Goal: Task Accomplishment & Management: Manage account settings

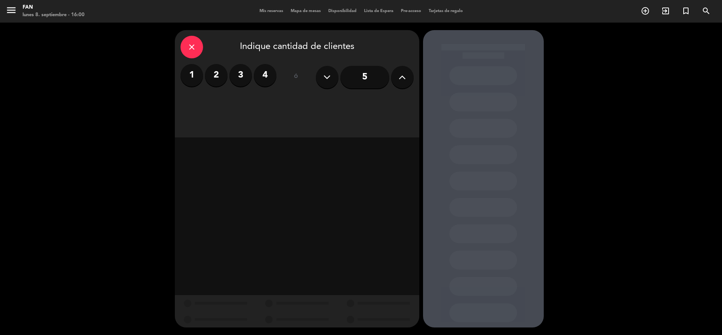
click at [257, 10] on span "Mis reservas" at bounding box center [271, 11] width 31 height 4
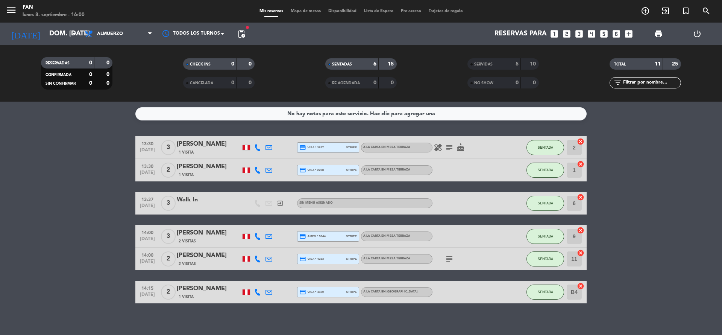
click at [307, 10] on span "Mapa de mesas" at bounding box center [306, 11] width 38 height 4
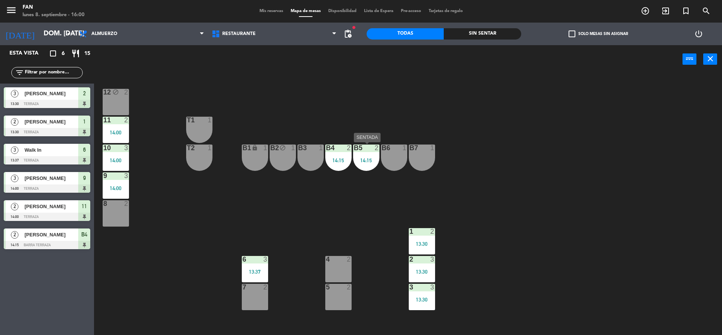
click at [367, 155] on div "B5 2 14:15" at bounding box center [366, 157] width 26 height 26
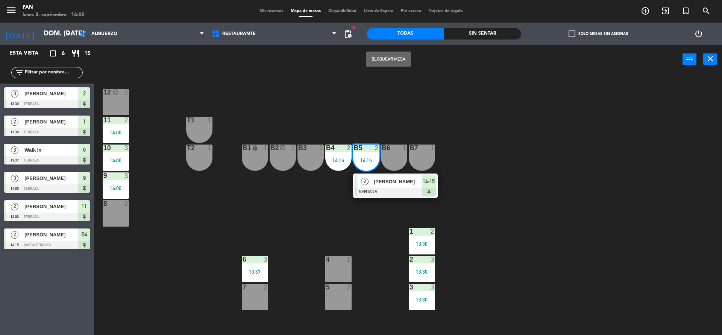
click at [374, 182] on span "[PERSON_NAME]" at bounding box center [398, 182] width 48 height 8
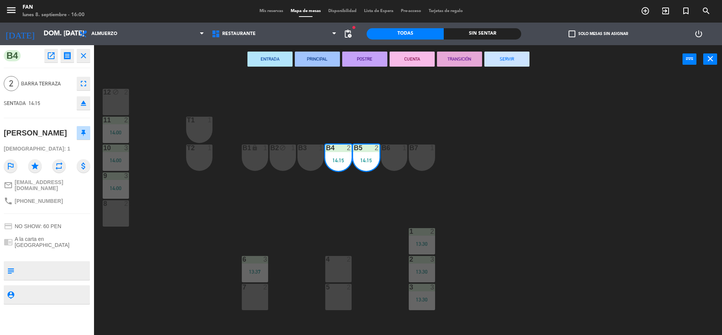
click at [499, 67] on div "ENTRADA PRINCIPAL POSTRE CUENTA TRANSICIÓN SERVIR power_input close" at bounding box center [388, 59] width 589 height 29
click at [505, 56] on button "SERVIR" at bounding box center [506, 59] width 45 height 15
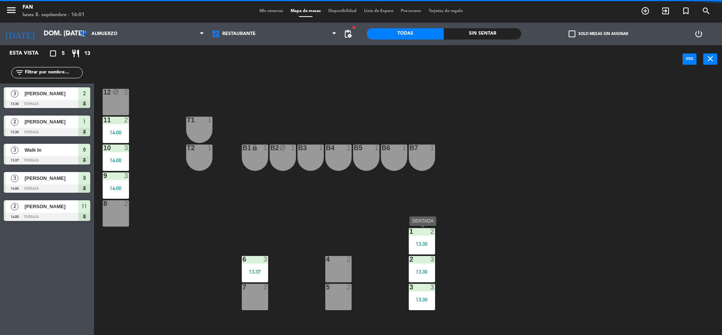
click at [423, 235] on div "1 2 13:30" at bounding box center [422, 241] width 26 height 26
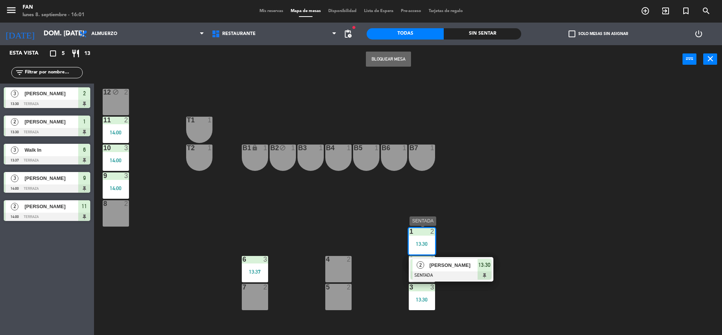
click at [430, 257] on div "2 [PERSON_NAME] SENTADA 13:30" at bounding box center [451, 269] width 85 height 24
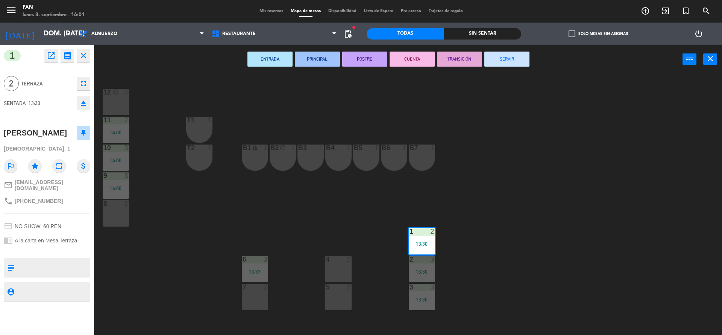
click at [499, 55] on button "SERVIR" at bounding box center [506, 59] width 45 height 15
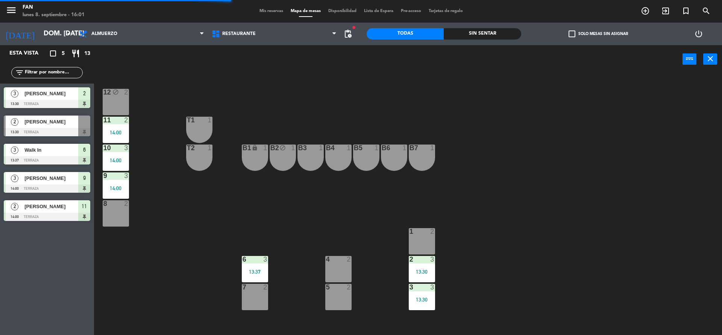
click at [428, 271] on div "13:30" at bounding box center [422, 271] width 26 height 5
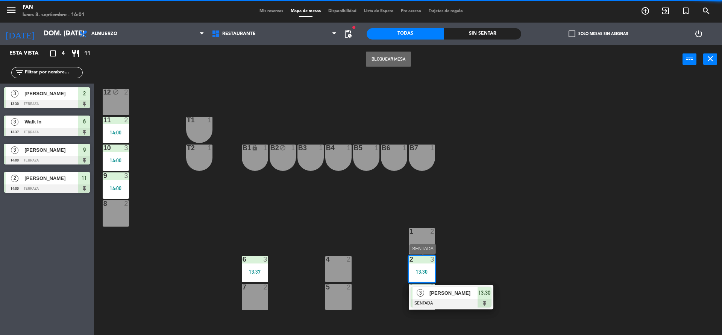
click at [437, 304] on div at bounding box center [451, 303] width 81 height 8
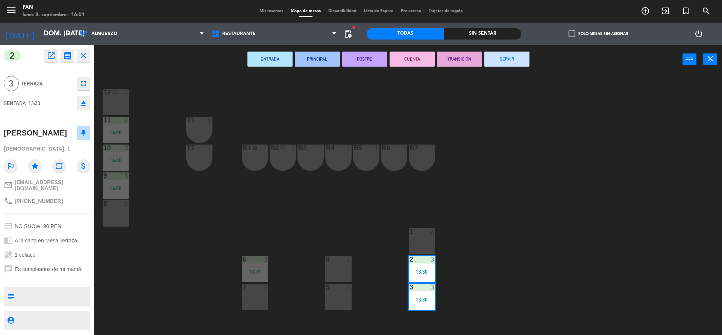
click at [521, 56] on button "SERVIR" at bounding box center [506, 59] width 45 height 15
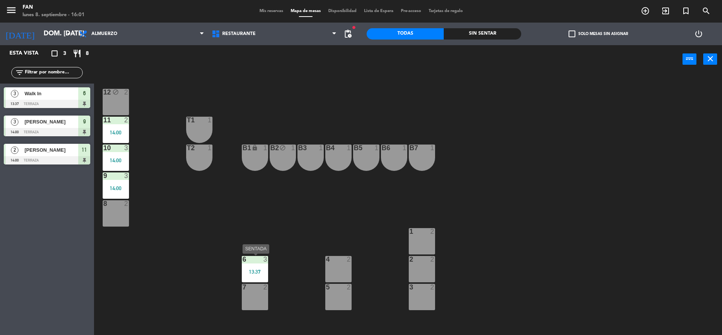
click at [247, 271] on div "13:37" at bounding box center [255, 271] width 26 height 5
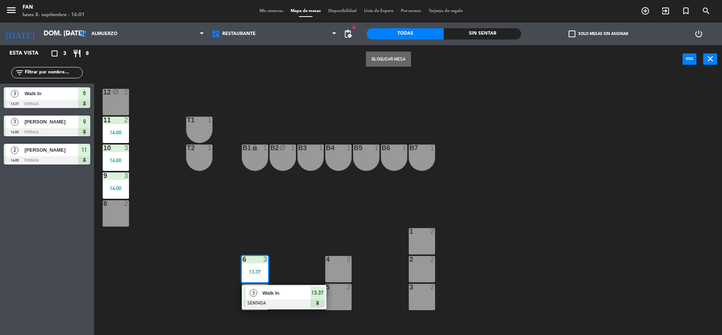
click at [269, 304] on div at bounding box center [284, 303] width 81 height 8
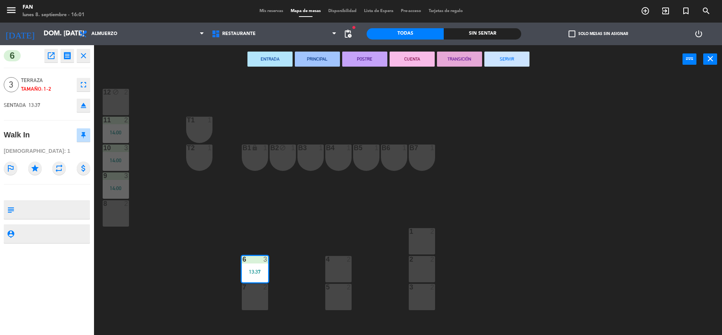
click at [504, 55] on button "SERVIR" at bounding box center [506, 59] width 45 height 15
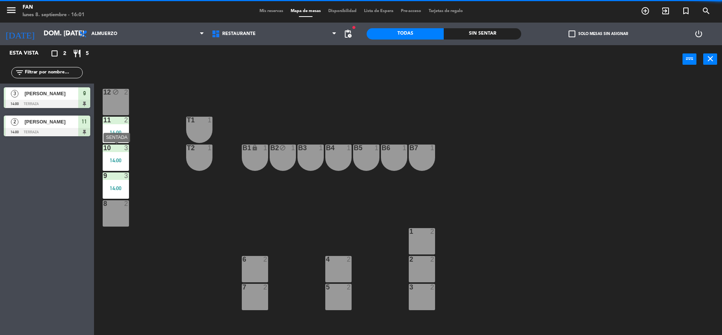
click at [111, 164] on div "10 3 14:00" at bounding box center [116, 157] width 26 height 26
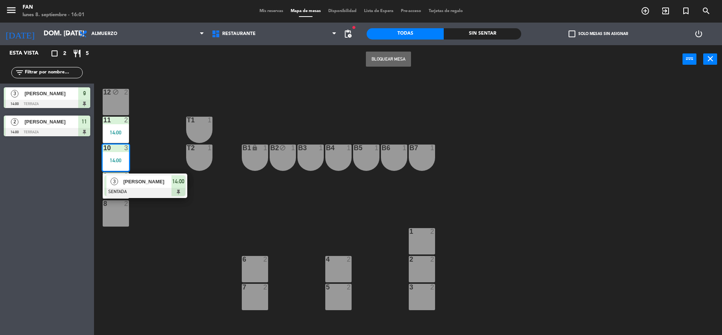
click at [133, 188] on div at bounding box center [145, 192] width 81 height 8
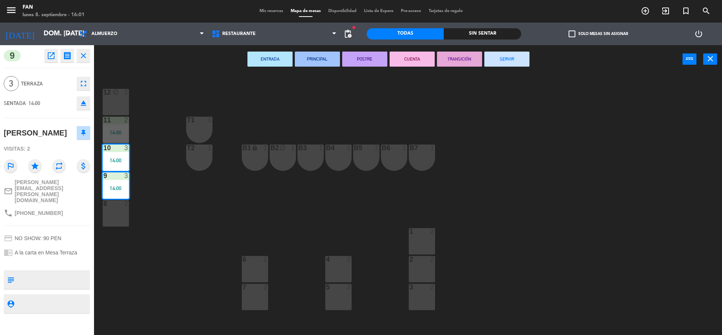
click at [479, 66] on div "ENTRADA PRINCIPAL POSTRE CUENTA TRANSICIÓN SERVIR power_input close" at bounding box center [388, 59] width 589 height 29
click at [491, 61] on button "SERVIR" at bounding box center [506, 59] width 45 height 15
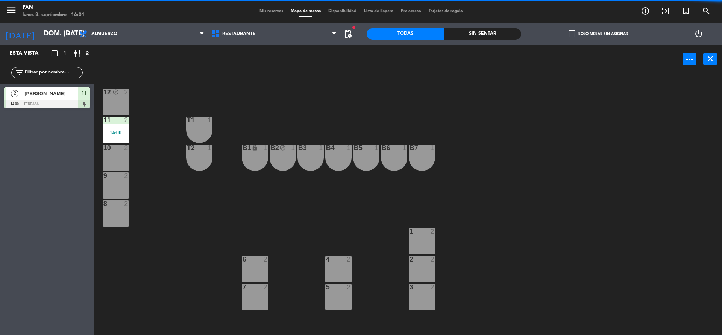
click at [131, 134] on div "12 block 2 11 2 14:00 T1 1 10 2 T2 1 B1 lock 1 B2 block 1 B3 1 B4 1 B5 1 B6 1 B…" at bounding box center [411, 205] width 621 height 261
click at [124, 132] on div "14:00" at bounding box center [116, 132] width 26 height 5
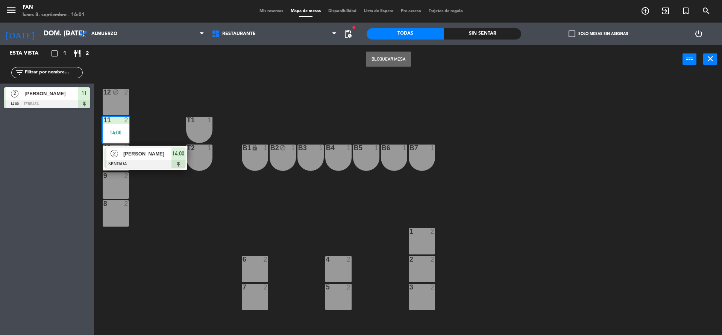
click at [126, 151] on span "[PERSON_NAME]" at bounding box center [147, 154] width 48 height 8
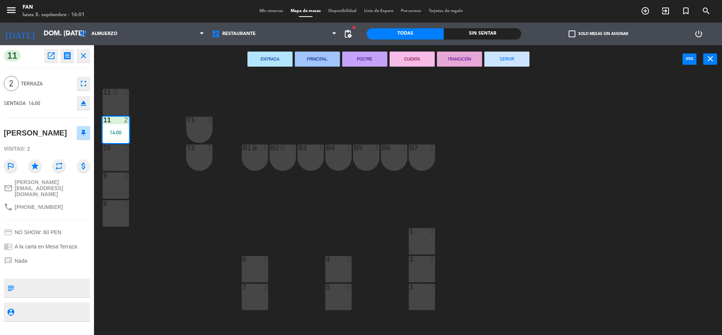
click at [500, 53] on button "SERVIR" at bounding box center [506, 59] width 45 height 15
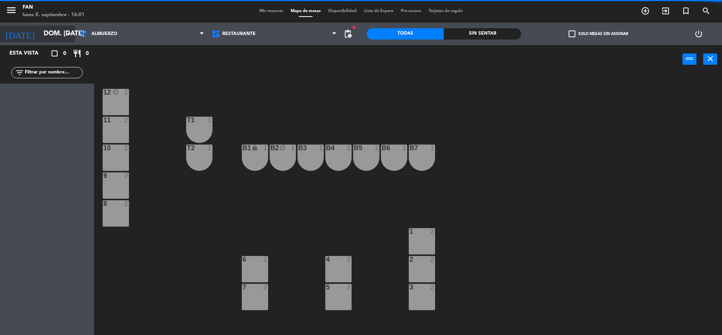
click at [49, 31] on input "dom. [DATE]" at bounding box center [83, 33] width 87 height 15
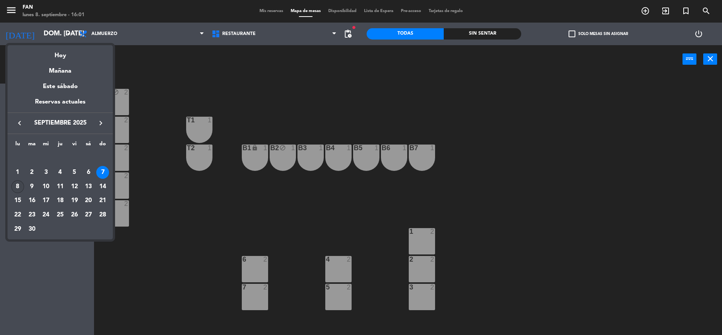
click at [21, 183] on div "8" at bounding box center [17, 186] width 13 height 13
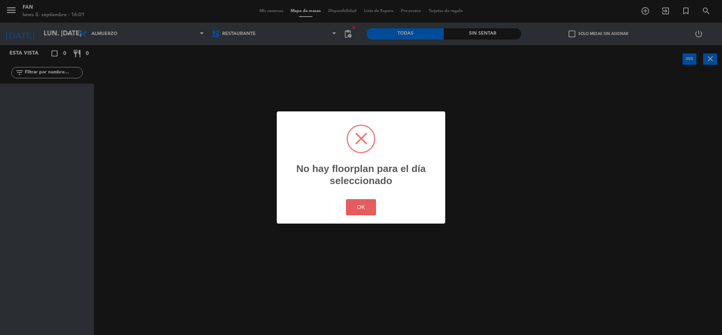
click at [363, 208] on button "OK" at bounding box center [361, 207] width 30 height 16
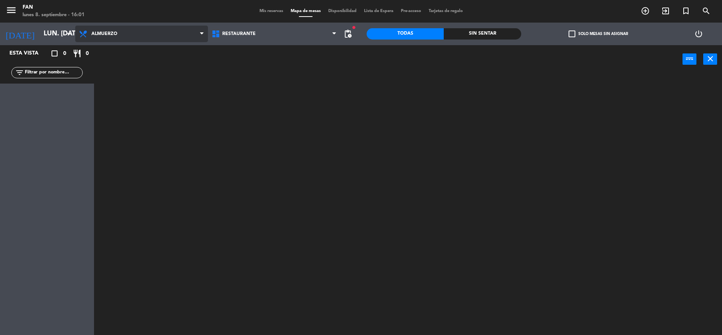
click at [147, 32] on span "Almuerzo" at bounding box center [141, 34] width 133 height 17
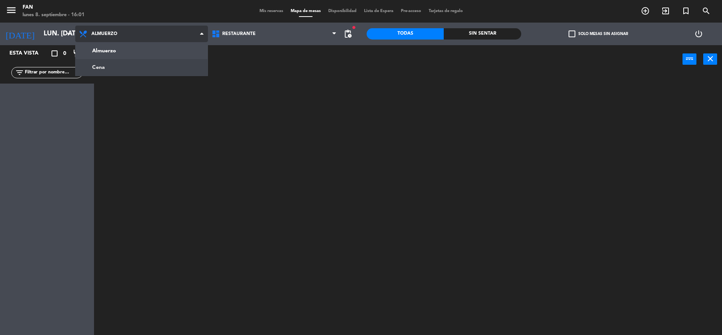
click at [121, 70] on ng-component "menu Fan lunes 8. septiembre - 16:01 Mis reservas Mapa de mesas Disponibilidad …" at bounding box center [361, 168] width 722 height 337
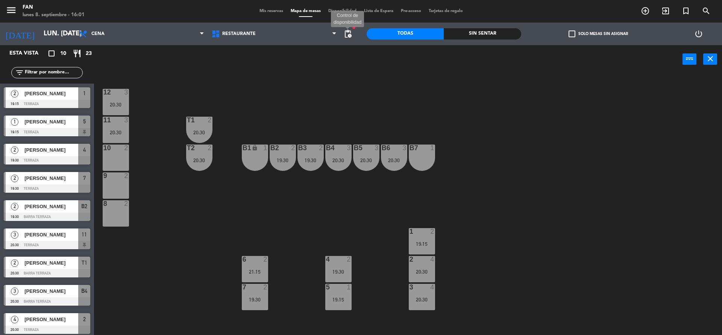
click at [347, 33] on span "pending_actions" at bounding box center [347, 33] width 9 height 9
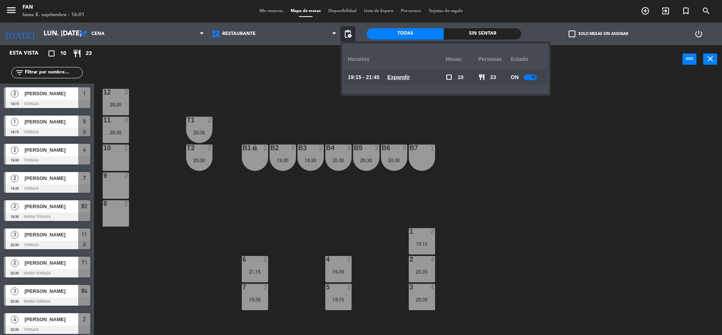
click at [399, 71] on div "19:15 - 21:45 Expandir" at bounding box center [397, 77] width 98 height 15
click at [399, 76] on u "Expandir" at bounding box center [398, 77] width 23 height 6
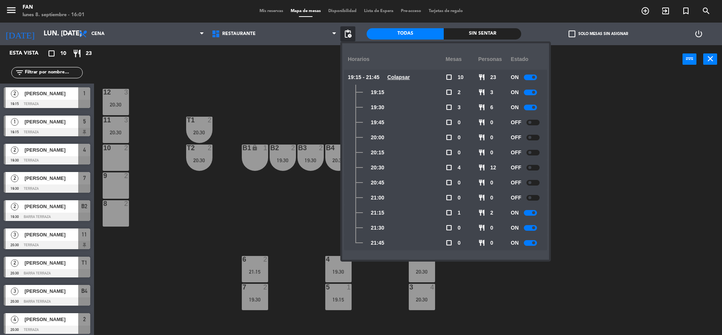
click at [600, 112] on div "12 3 20:30 11 3 20:30 T1 2 20:30 10 2 T2 2 20:30 B1 lock 1 B2 2 19:30 B3 2 19:3…" at bounding box center [411, 205] width 621 height 261
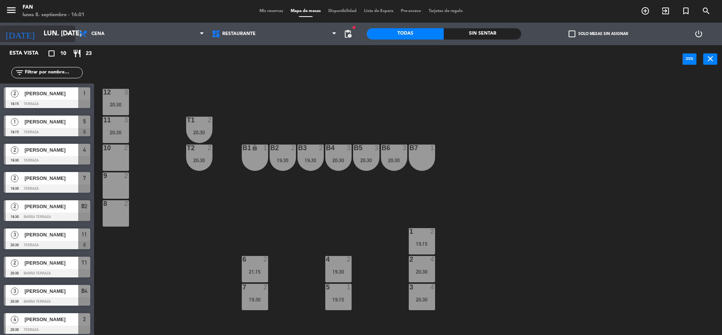
click at [50, 32] on input "lun. [DATE]" at bounding box center [83, 33] width 87 height 15
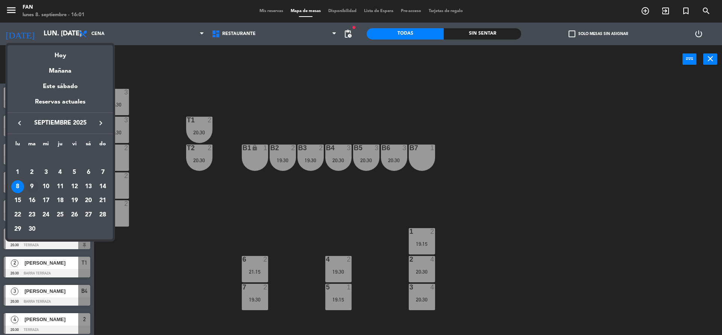
click at [32, 186] on div "9" at bounding box center [32, 186] width 13 height 13
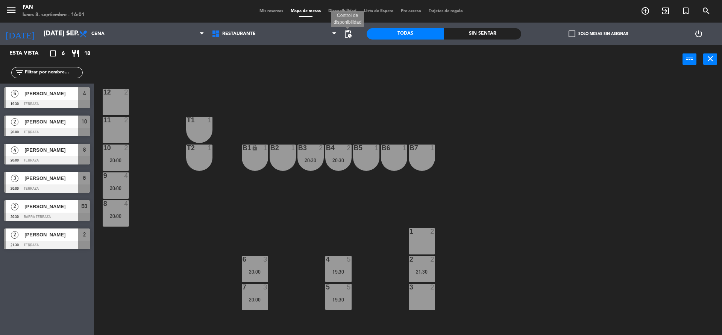
click at [350, 33] on span "pending_actions" at bounding box center [347, 33] width 9 height 9
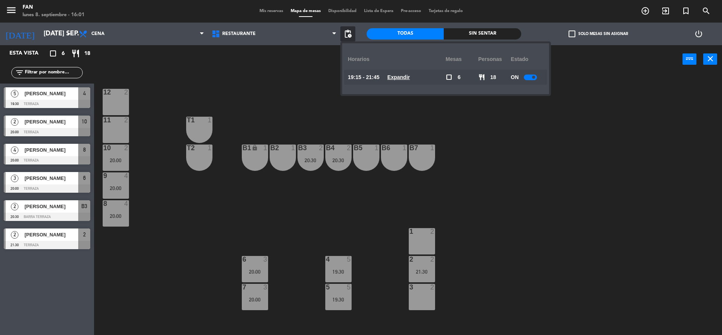
click at [390, 77] on div "19:15 - 21:45 Expandir" at bounding box center [397, 77] width 98 height 15
click at [405, 76] on u "Expandir" at bounding box center [398, 77] width 23 height 6
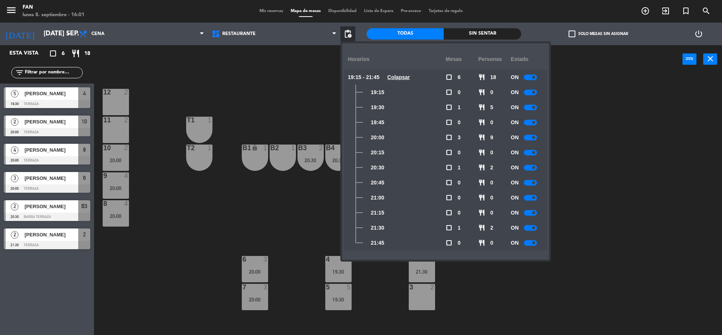
click at [533, 105] on div at bounding box center [530, 108] width 13 height 6
click at [531, 126] on div "ON" at bounding box center [527, 122] width 33 height 15
click at [533, 120] on div at bounding box center [530, 123] width 13 height 6
click at [538, 107] on div at bounding box center [533, 108] width 13 height 6
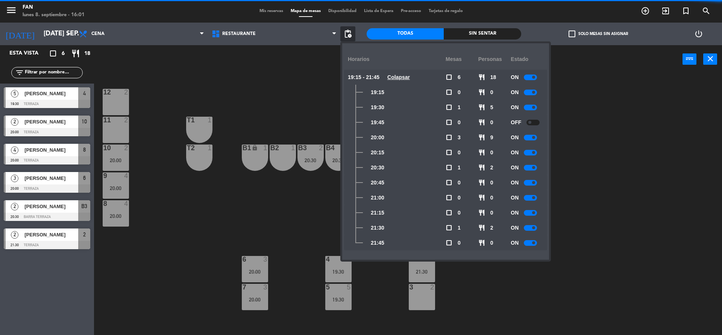
click at [531, 133] on div "ON" at bounding box center [527, 137] width 33 height 15
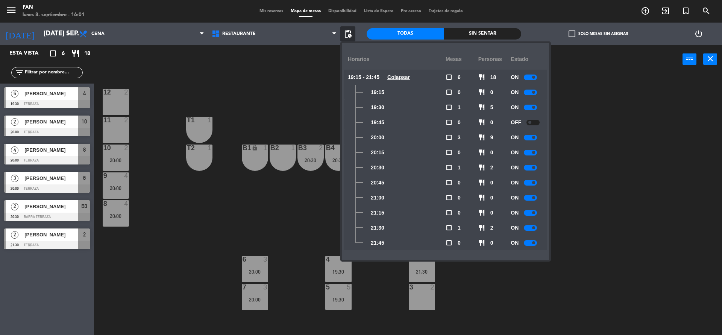
click at [531, 138] on div at bounding box center [530, 138] width 13 height 6
click at [531, 148] on div "ON" at bounding box center [527, 152] width 33 height 15
click at [530, 151] on div at bounding box center [530, 153] width 13 height 6
click at [530, 165] on div at bounding box center [530, 168] width 13 height 6
click at [530, 180] on div at bounding box center [530, 183] width 13 height 6
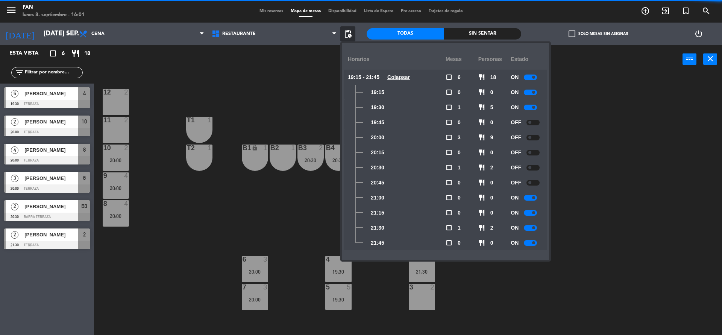
click at [529, 193] on div "ON" at bounding box center [527, 197] width 33 height 15
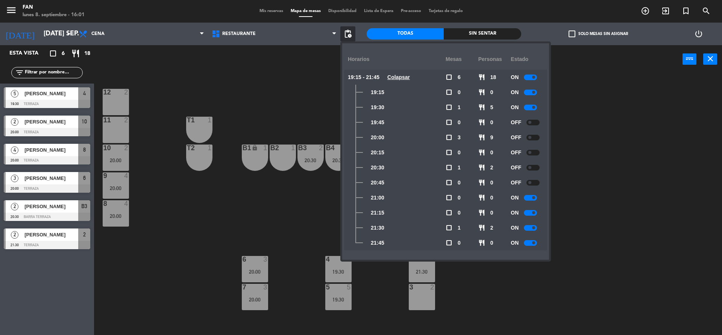
click at [530, 202] on div "ON" at bounding box center [527, 197] width 33 height 15
click at [530, 197] on div at bounding box center [530, 198] width 13 height 6
click at [654, 188] on div "12 2 11 2 T1 1 10 2 20:00 T2 1 B1 lock 1 B2 1 B3 2 20:30 B4 2 20:30 B5 1 B6 1 B…" at bounding box center [411, 205] width 621 height 261
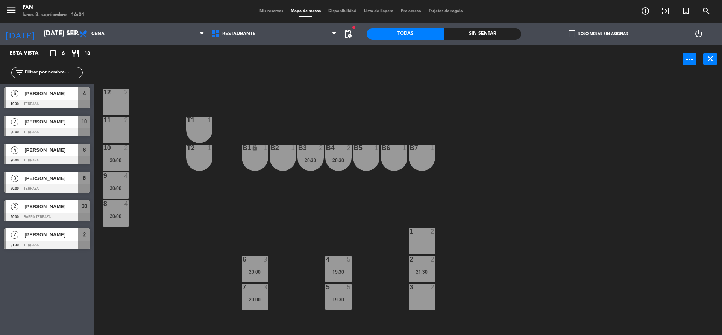
click at [116, 164] on div "10 2 20:00" at bounding box center [116, 157] width 26 height 26
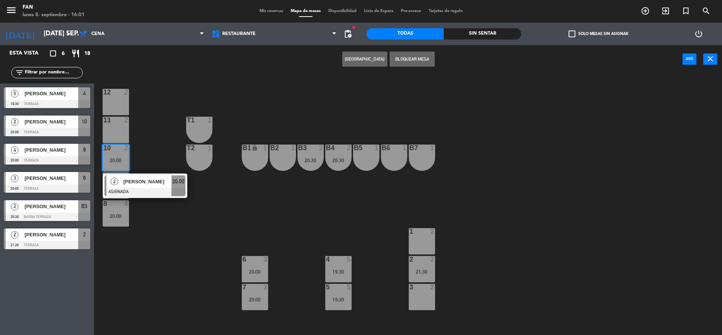
click at [425, 237] on div "1 2" at bounding box center [422, 241] width 26 height 26
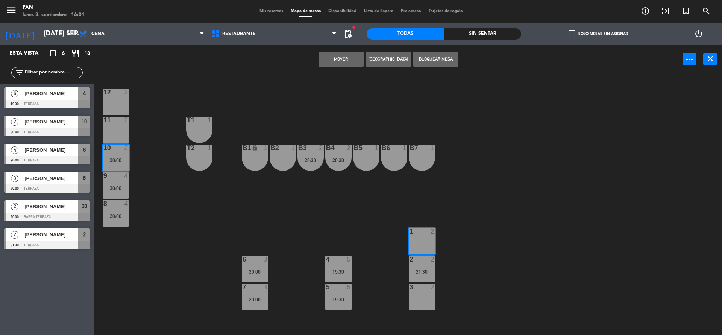
click at [352, 56] on button "Mover" at bounding box center [341, 59] width 45 height 15
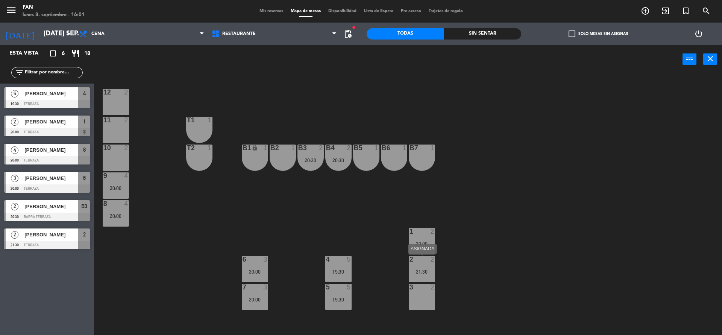
click at [418, 275] on div "2 2 21:30" at bounding box center [422, 269] width 26 height 26
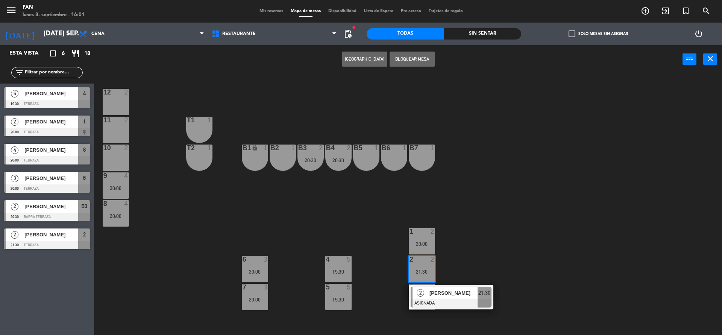
click at [424, 292] on span "2" at bounding box center [421, 293] width 8 height 8
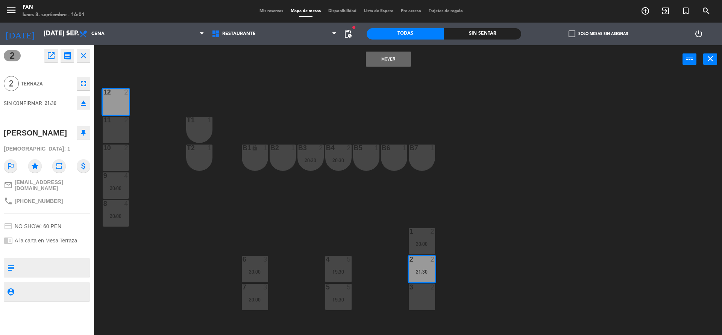
click at [375, 67] on div "Mover power_input close" at bounding box center [388, 59] width 589 height 29
click at [379, 61] on button "Mover" at bounding box center [388, 59] width 45 height 15
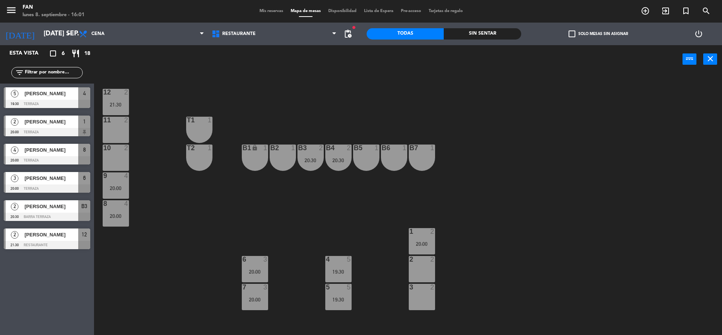
click at [114, 183] on div "9 4 20:00" at bounding box center [116, 185] width 26 height 26
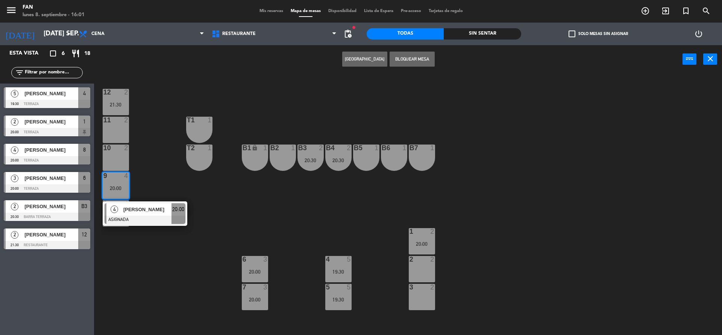
click at [115, 158] on div "10 2" at bounding box center [116, 157] width 26 height 26
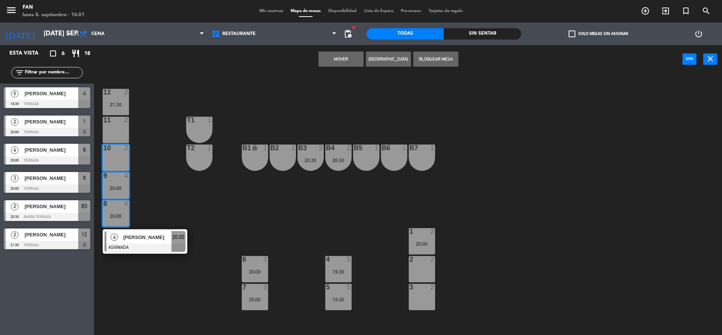
click at [329, 56] on button "Mover" at bounding box center [341, 59] width 45 height 15
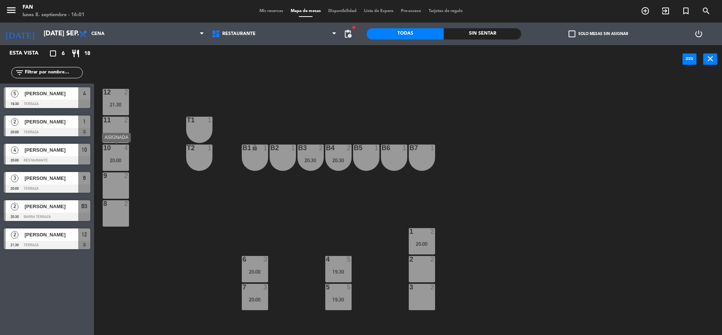
click at [117, 159] on div "20:00" at bounding box center [116, 160] width 26 height 5
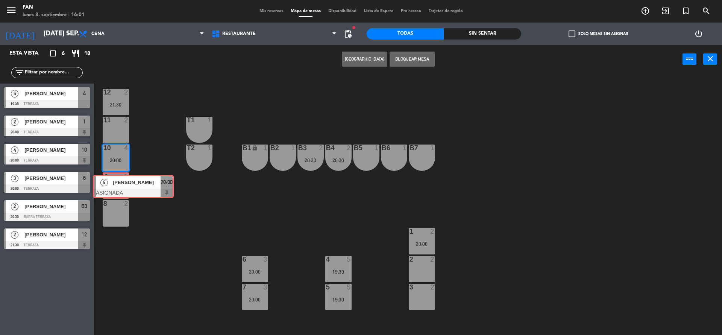
drag, startPoint x: 137, startPoint y: 181, endPoint x: 125, endPoint y: 181, distance: 11.3
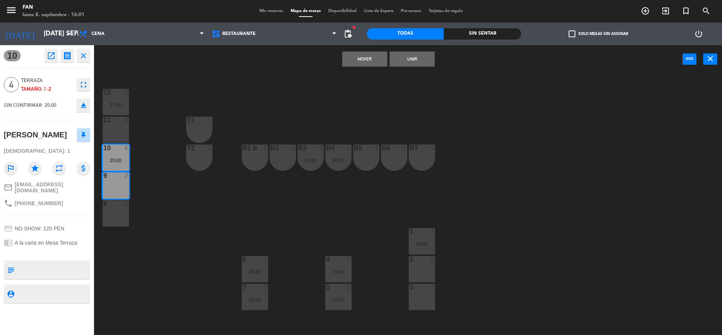
click at [409, 63] on button "Unir" at bounding box center [412, 59] width 45 height 15
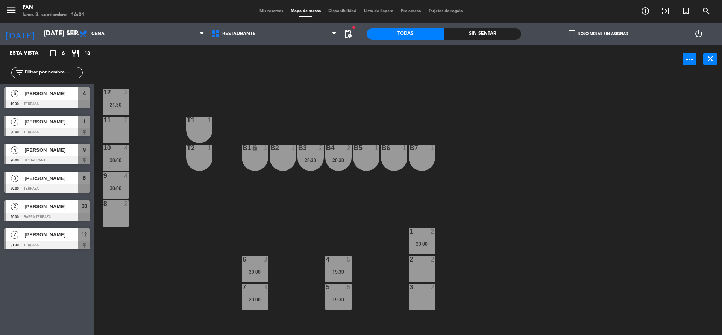
click at [338, 69] on div "power_input close" at bounding box center [388, 59] width 589 height 29
click at [40, 32] on input "[DATE] sep." at bounding box center [83, 33] width 87 height 15
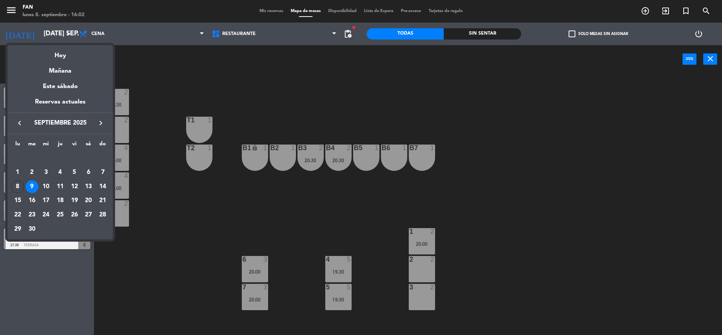
click at [120, 40] on div at bounding box center [361, 167] width 722 height 335
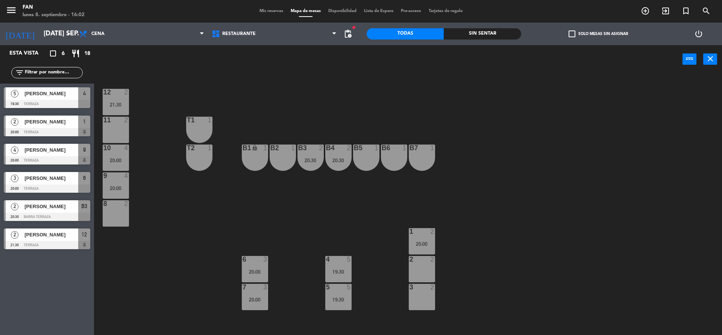
click at [120, 40] on span "Cena" at bounding box center [141, 34] width 133 height 17
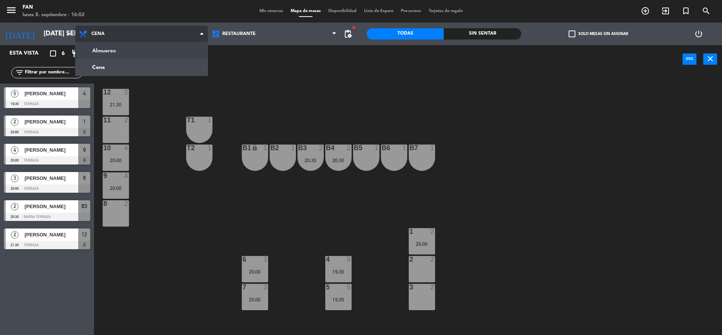
click at [110, 55] on ng-component "menu Fan lunes 8. septiembre - 16:02 Mis reservas Mapa de mesas Disponibilidad …" at bounding box center [361, 168] width 722 height 337
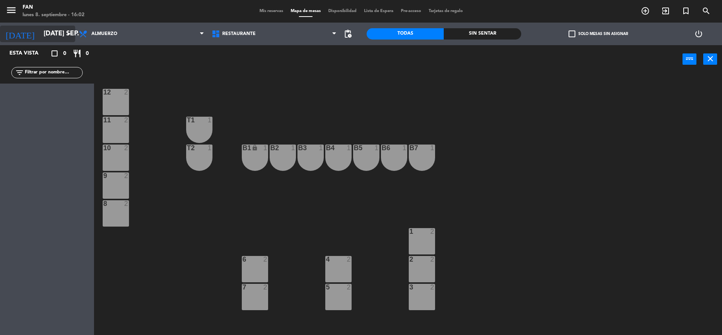
click at [43, 40] on input "[DATE] sep." at bounding box center [83, 33] width 87 height 15
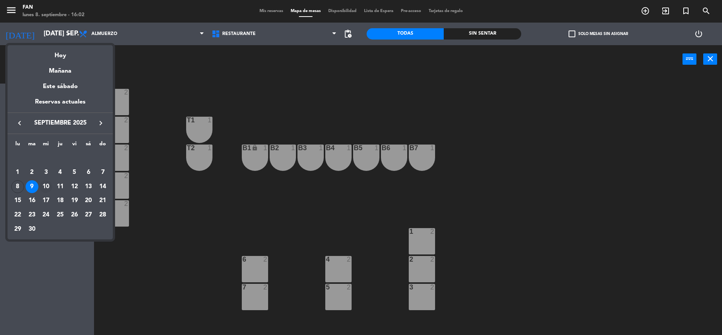
click at [41, 184] on div "10" at bounding box center [45, 186] width 13 height 13
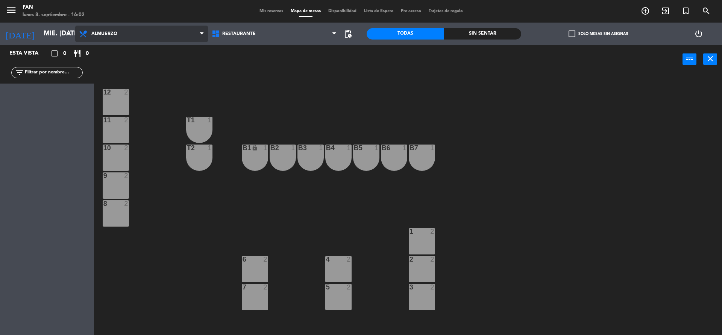
click at [147, 34] on span "Almuerzo" at bounding box center [141, 34] width 133 height 17
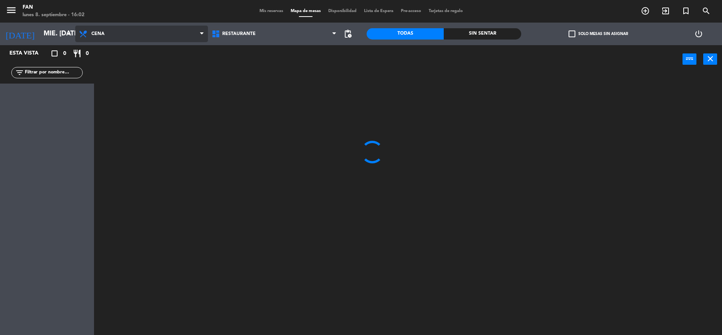
click at [126, 63] on ng-component "menu Fan lunes 8. septiembre - 16:02 Mis reservas Mapa de mesas Disponibilidad …" at bounding box center [361, 168] width 722 height 337
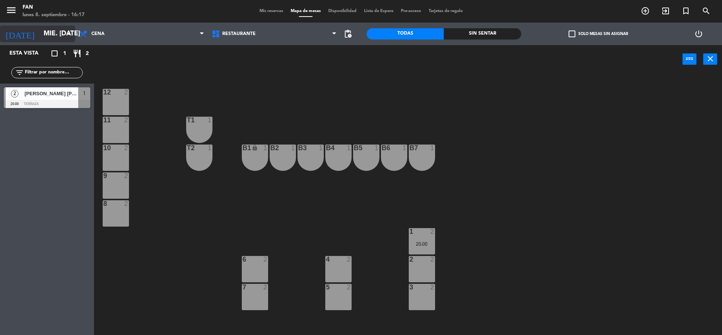
click at [40, 35] on input "mié. [DATE]" at bounding box center [83, 33] width 87 height 15
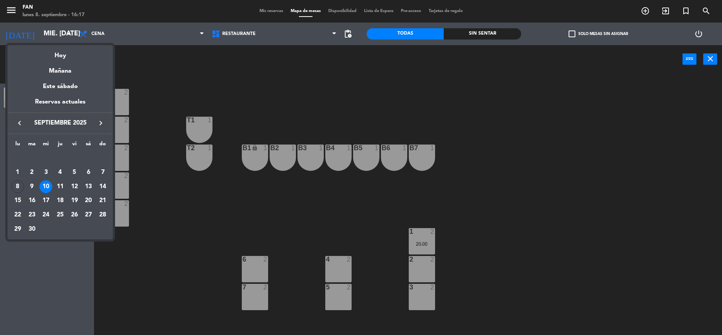
click at [104, 32] on div at bounding box center [361, 167] width 722 height 335
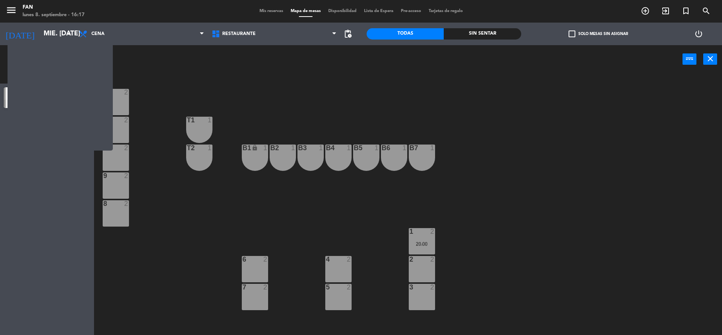
click at [104, 32] on span "Cena" at bounding box center [97, 33] width 13 height 5
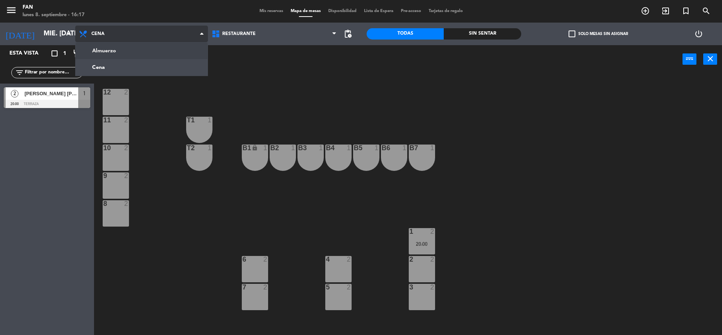
click at [103, 49] on ng-component "menu Fan lunes 8. septiembre - 16:17 Mis reservas Mapa de mesas Disponibilidad …" at bounding box center [361, 168] width 722 height 337
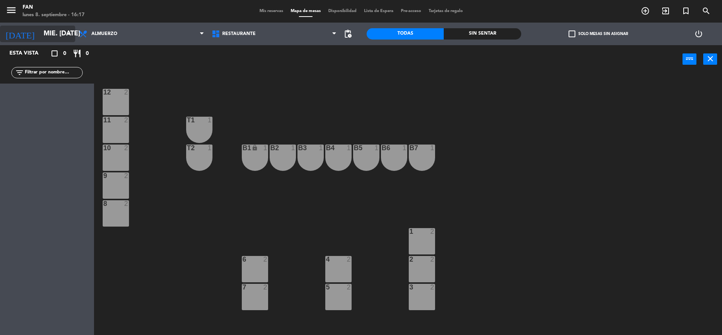
click at [40, 33] on input "mié. [DATE]" at bounding box center [83, 33] width 87 height 15
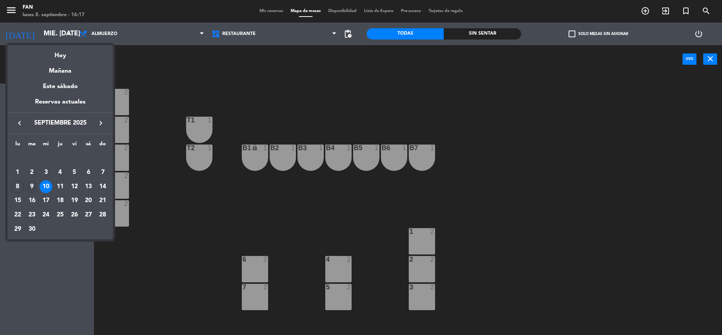
click at [32, 180] on div "9" at bounding box center [32, 186] width 13 height 13
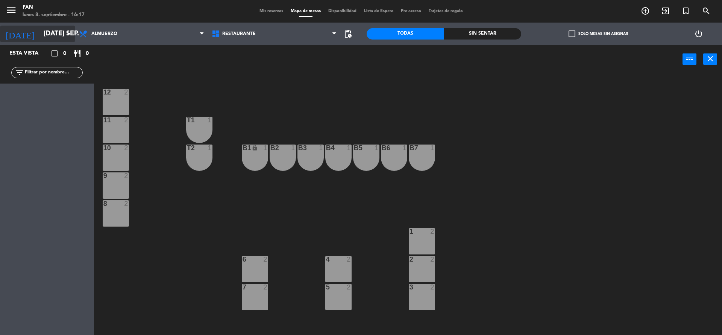
click at [42, 31] on input "[DATE] sep." at bounding box center [83, 33] width 87 height 15
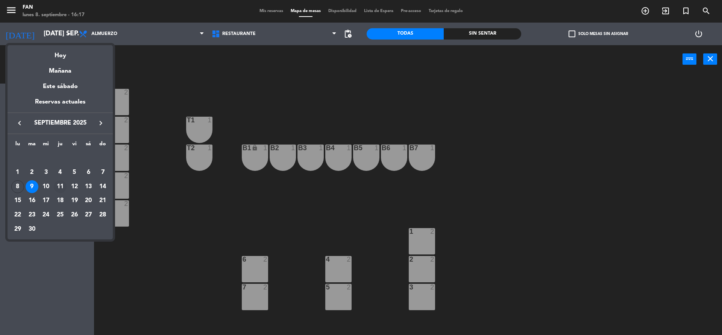
click at [63, 188] on div "11" at bounding box center [60, 186] width 13 height 13
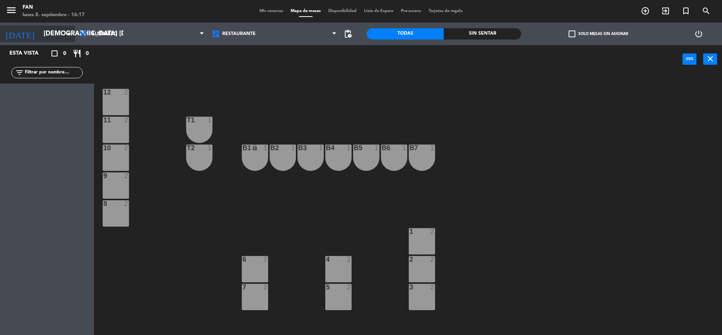
click at [61, 32] on input "[DEMOGRAPHIC_DATA] [DATE]" at bounding box center [83, 33] width 87 height 15
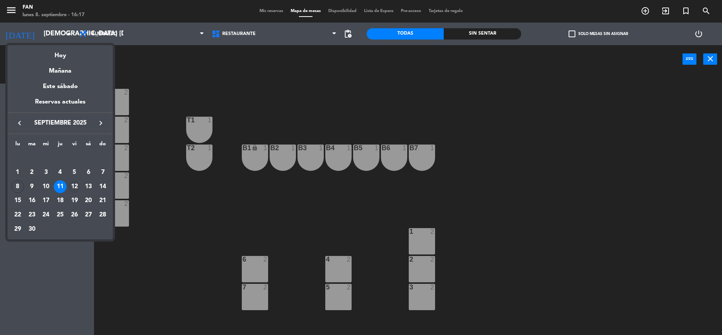
click at [76, 185] on div "12" at bounding box center [74, 186] width 13 height 13
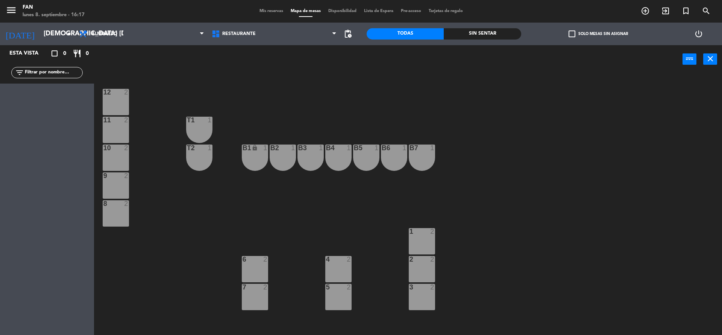
type input "vie. [DATE]"
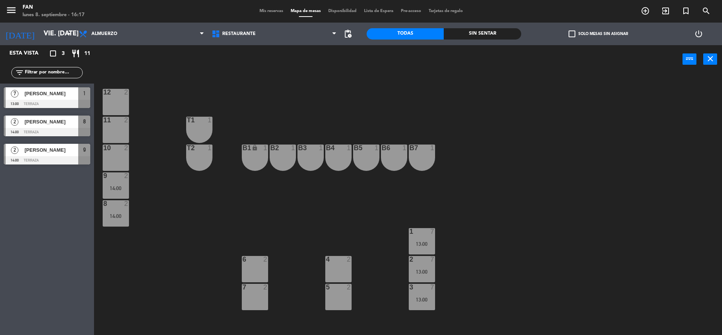
click at [66, 95] on span "[PERSON_NAME]" at bounding box center [51, 94] width 54 height 8
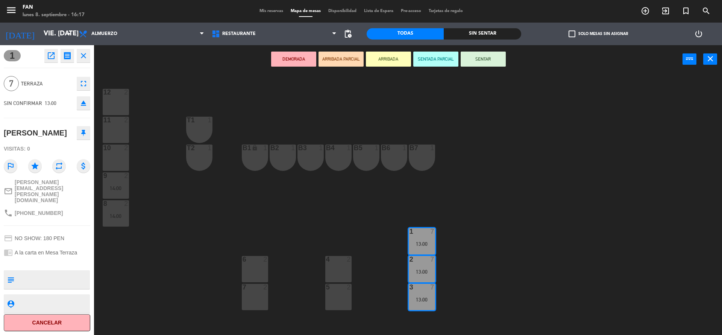
click at [74, 85] on div "fullscreen" at bounding box center [81, 84] width 17 height 14
click at [82, 84] on icon "fullscreen" at bounding box center [83, 83] width 9 height 9
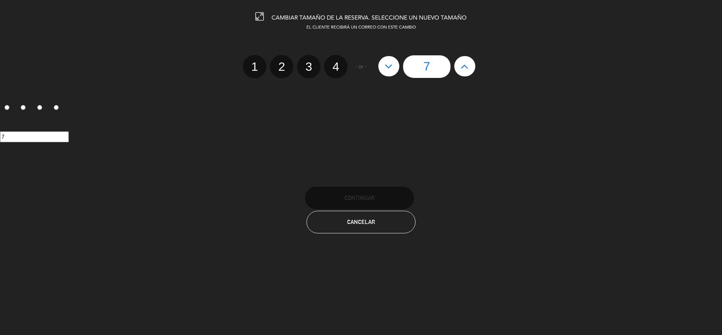
click at [386, 68] on icon at bounding box center [389, 66] width 8 height 12
type input "6"
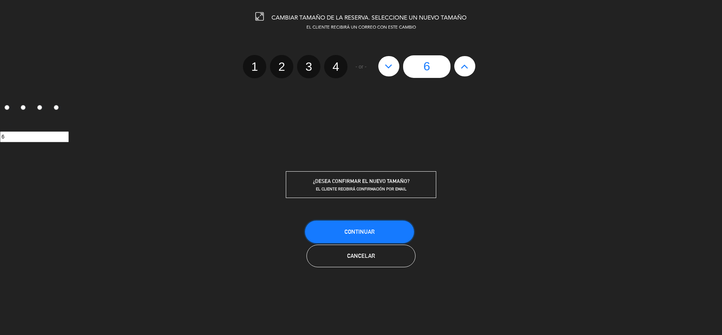
click at [346, 227] on button "Continuar" at bounding box center [359, 231] width 109 height 23
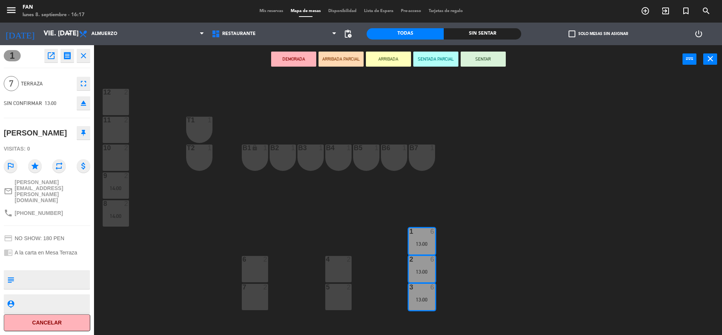
click at [559, 176] on div "12 2 11 2 T1 1 10 2 T2 1 B1 lock 1 B2 1 B3 1 B4 1 B5 1 B6 1 B7 1 9 2 14:00 8 2 …" at bounding box center [411, 205] width 621 height 261
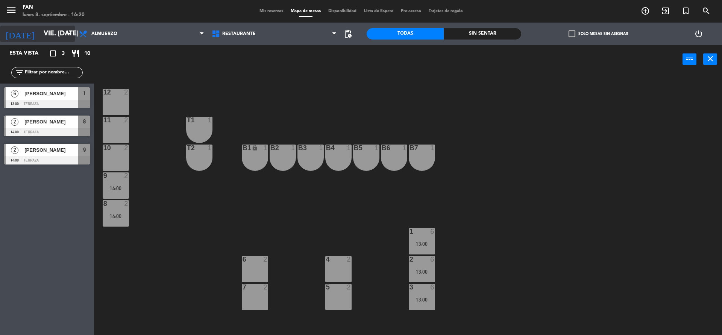
click at [43, 35] on input "vie. [DATE]" at bounding box center [83, 33] width 87 height 15
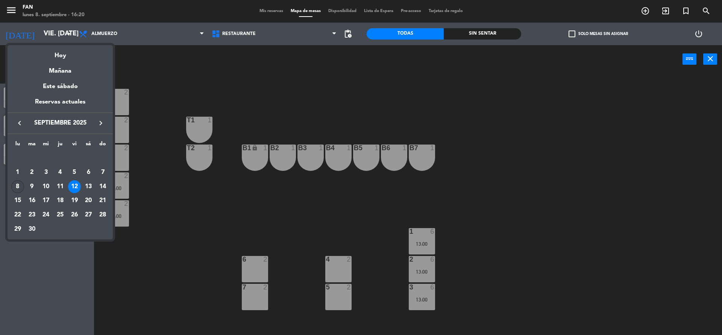
click at [15, 190] on div "8" at bounding box center [17, 186] width 13 height 13
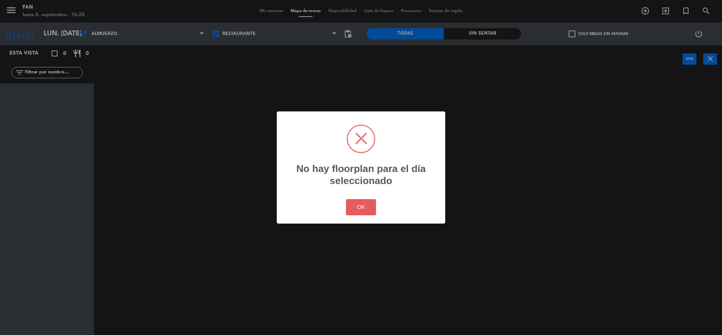
click at [367, 199] on button "OK" at bounding box center [361, 207] width 30 height 16
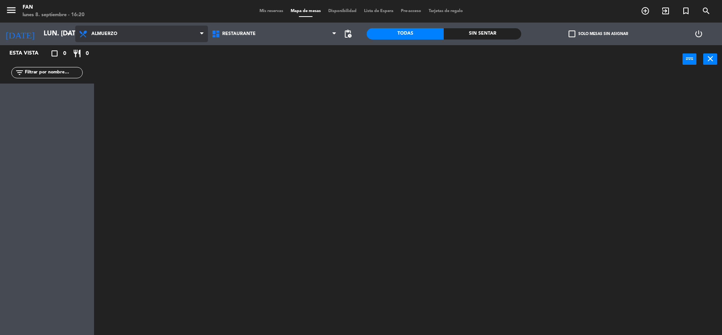
click at [171, 29] on span "Almuerzo" at bounding box center [141, 34] width 133 height 17
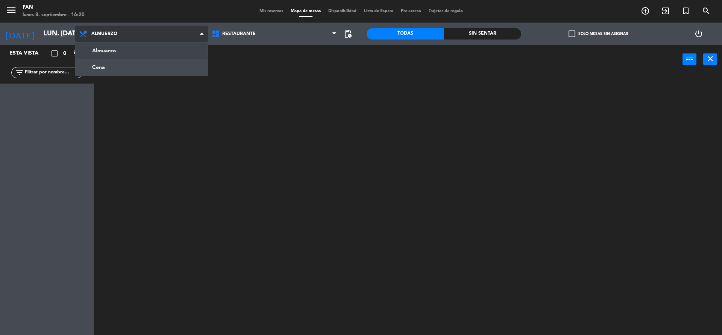
click at [138, 61] on ng-component "menu Fan lunes 8. septiembre - 16:20 Mis reservas Mapa de mesas Disponibilidad …" at bounding box center [361, 168] width 722 height 337
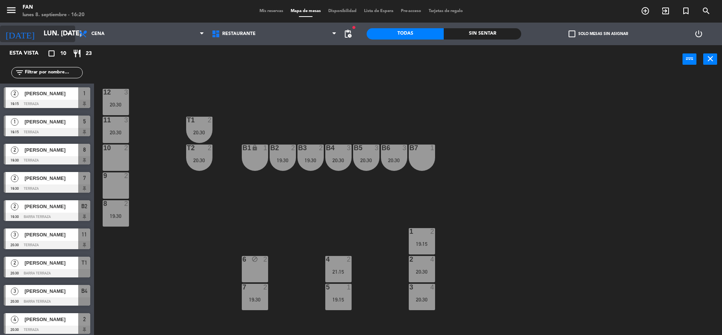
click at [44, 32] on input "lun. [DATE]" at bounding box center [83, 33] width 87 height 15
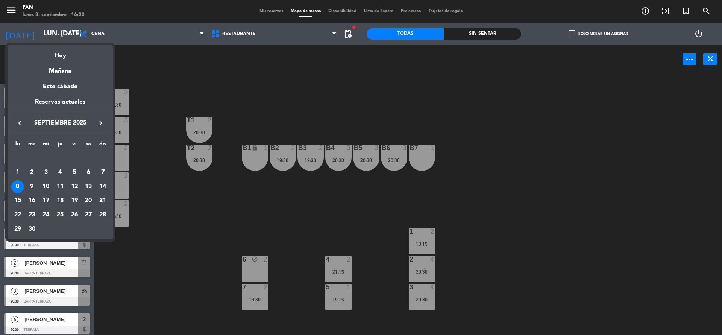
click at [100, 123] on icon "keyboard_arrow_right" at bounding box center [100, 122] width 9 height 9
click at [51, 213] on div "24" at bounding box center [45, 214] width 13 height 13
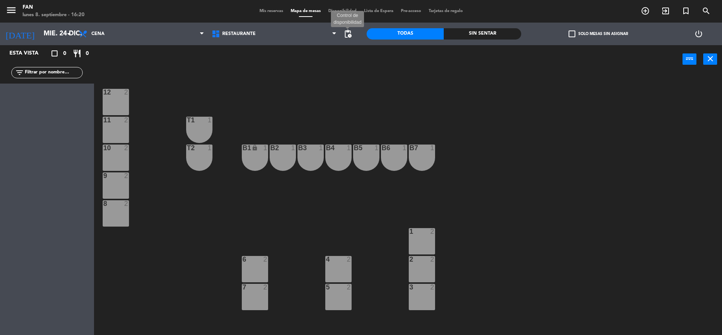
click at [350, 36] on span "pending_actions" at bounding box center [347, 33] width 9 height 9
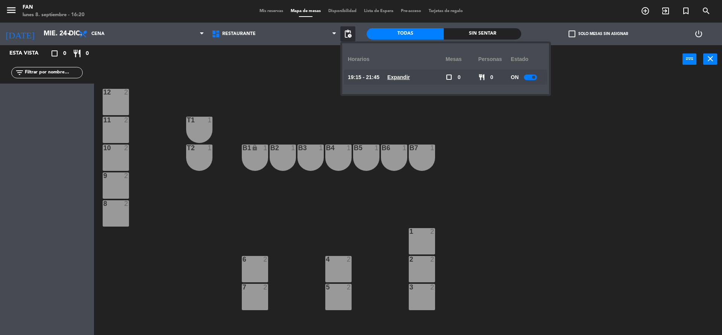
click at [399, 81] on span "Expandir" at bounding box center [398, 77] width 23 height 9
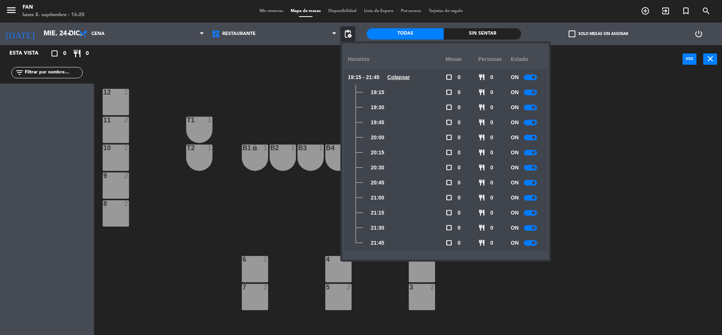
click at [524, 76] on div "ON" at bounding box center [527, 77] width 33 height 15
click at [534, 79] on div at bounding box center [530, 77] width 13 height 6
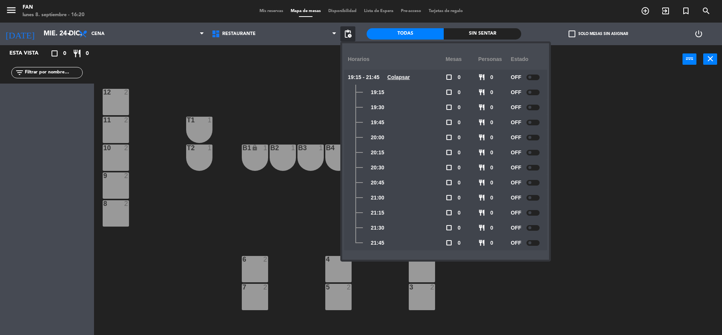
drag, startPoint x: 584, startPoint y: 94, endPoint x: 577, endPoint y: 92, distance: 7.8
click at [577, 92] on div "12 2 11 2 T1 1 10 2 T2 1 B1 lock 1 B2 1 B3 1 B4 1 B5 1 B6 1 B7 1 9 2 8 2 1 2 6 …" at bounding box center [411, 205] width 621 height 261
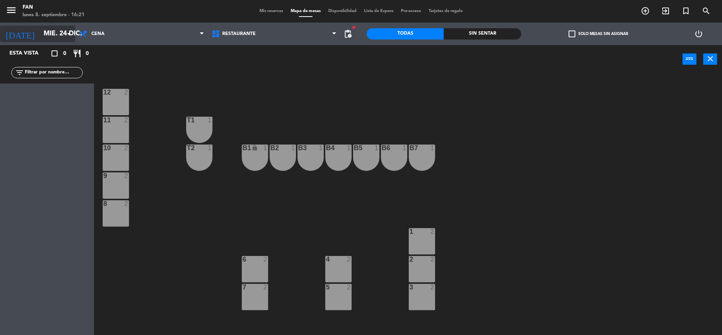
click at [40, 34] on input "mié. 24 dic." at bounding box center [83, 33] width 87 height 15
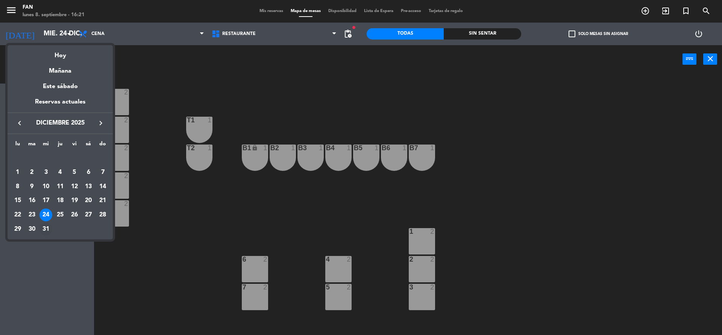
click at [50, 229] on div "31" at bounding box center [45, 229] width 13 height 13
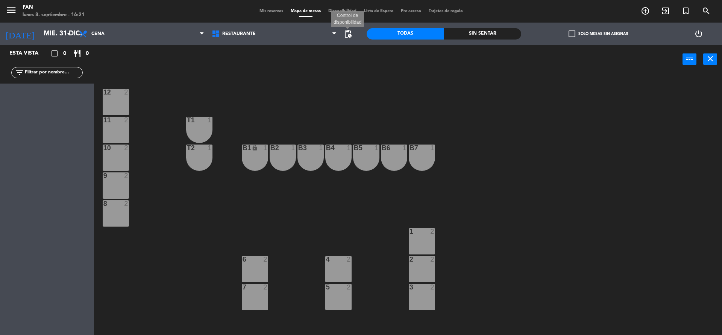
click at [349, 33] on span "pending_actions" at bounding box center [347, 33] width 9 height 9
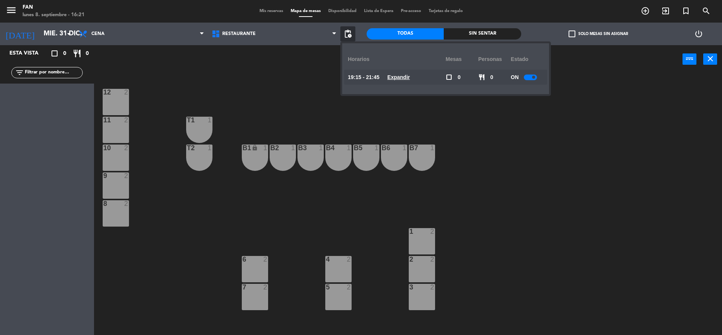
click at [400, 75] on u "Expandir" at bounding box center [398, 77] width 23 height 6
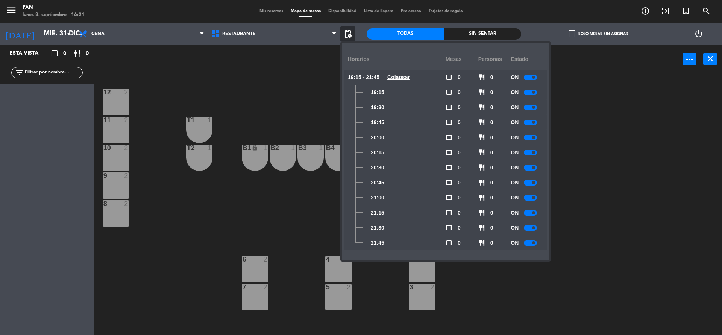
click at [534, 83] on div "ON" at bounding box center [527, 77] width 33 height 15
click at [532, 77] on div at bounding box center [530, 77] width 13 height 6
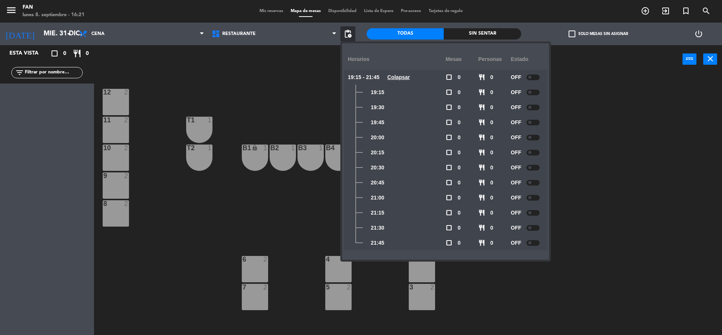
click at [583, 93] on div "12 2 11 2 T1 1 10 2 T2 1 B1 lock 1 B2 1 B3 1 B4 1 B5 1 B6 1 B7 1 9 2 8 2 1 2 6 …" at bounding box center [411, 205] width 621 height 261
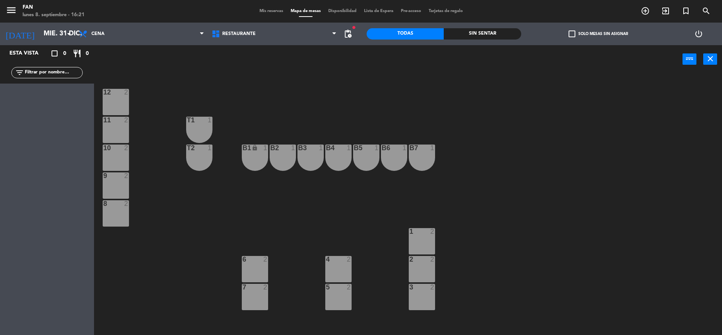
click at [24, 43] on div "[DATE] mié. 31 dic. arrow_drop_down" at bounding box center [37, 34] width 75 height 23
click at [40, 28] on input "mié. 31 dic." at bounding box center [83, 33] width 87 height 15
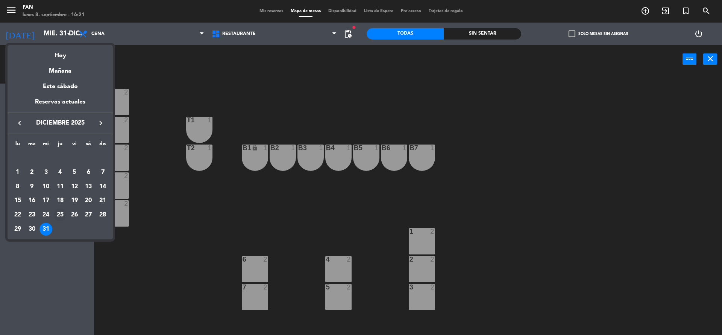
click at [60, 216] on div "25" at bounding box center [60, 214] width 13 height 13
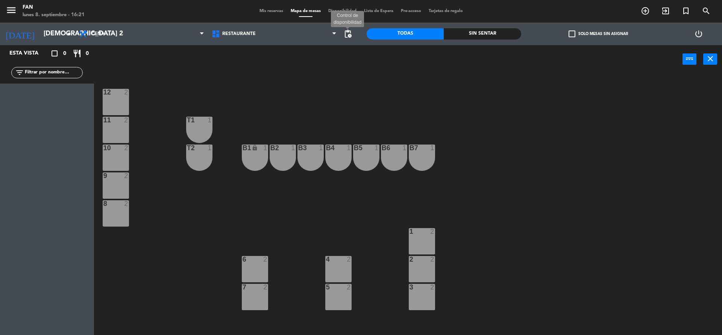
click at [343, 37] on span "pending_actions Control de disponibilidad" at bounding box center [347, 33] width 15 height 15
click at [348, 31] on span "pending_actions" at bounding box center [347, 33] width 9 height 9
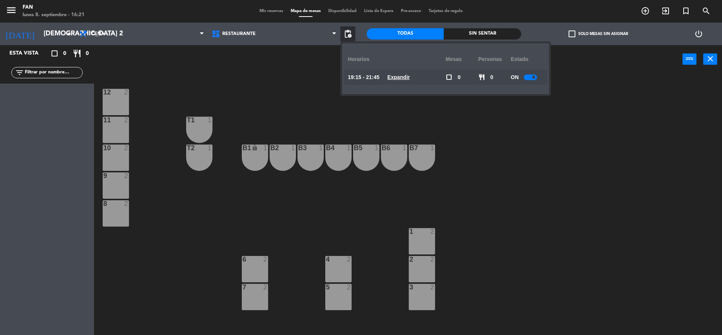
click at [410, 80] on span "Expandir" at bounding box center [398, 77] width 23 height 9
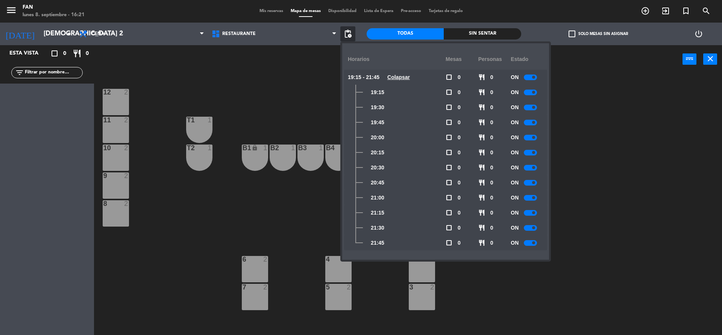
click at [533, 80] on div "ON" at bounding box center [527, 77] width 33 height 15
click at [531, 76] on div at bounding box center [530, 77] width 13 height 6
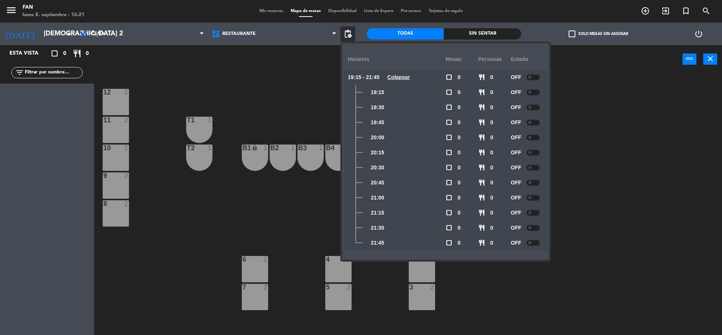
click at [578, 74] on main "12 2 11 2 T1 1 10 2 T2 1 B1 lock 1 B2 1 B3 1 B4 1 B5 1 B6 1 B7 1 9 2 8 2 1 2 6 …" at bounding box center [408, 202] width 628 height 269
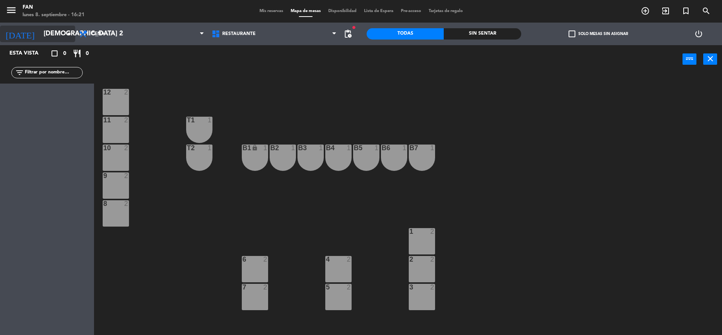
click at [40, 27] on input "[DEMOGRAPHIC_DATA] 25 dic." at bounding box center [83, 33] width 87 height 15
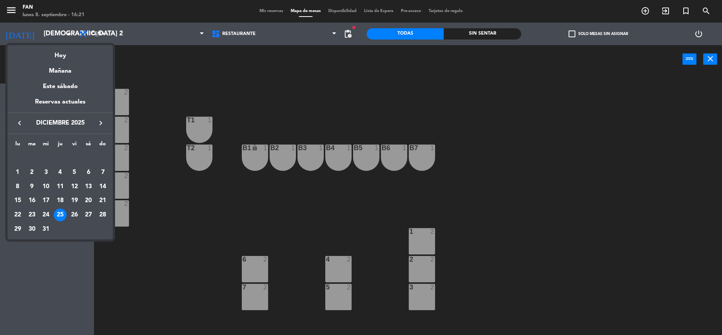
click at [104, 118] on icon "keyboard_arrow_right" at bounding box center [100, 122] width 9 height 9
click at [56, 151] on td "1" at bounding box center [60, 158] width 14 height 14
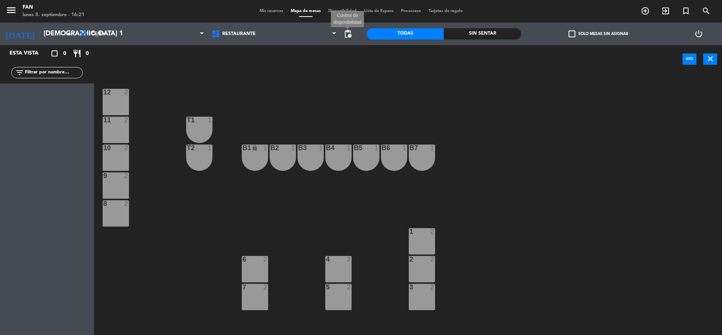
click at [351, 32] on span "pending_actions" at bounding box center [347, 33] width 9 height 9
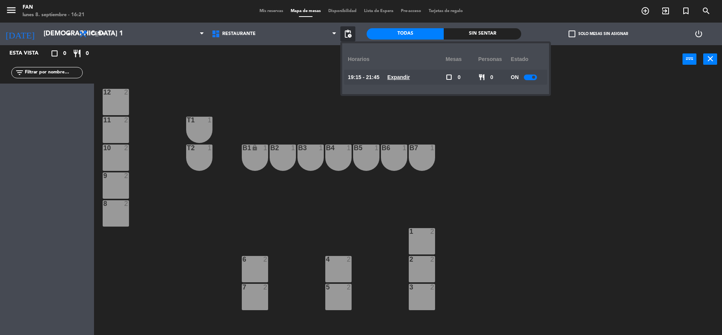
click at [407, 76] on u "Expandir" at bounding box center [398, 77] width 23 height 6
click at [406, 77] on u "Expandir" at bounding box center [398, 77] width 23 height 6
click at [408, 78] on u "Expandir" at bounding box center [398, 77] width 23 height 6
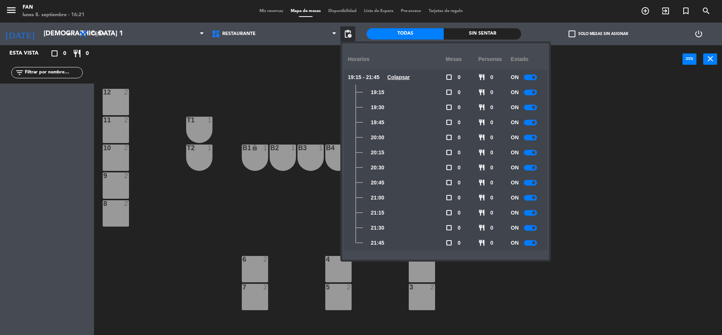
click at [529, 77] on div at bounding box center [530, 77] width 13 height 6
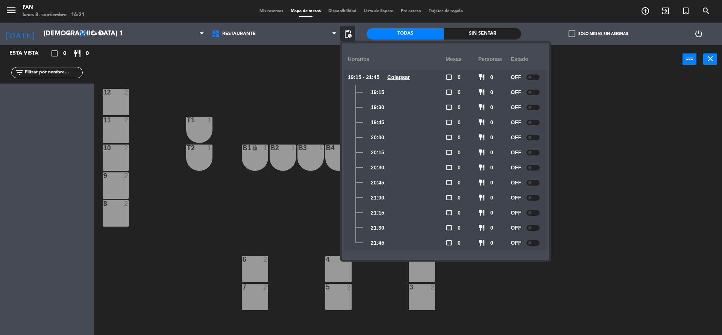
click at [588, 87] on div "12 2 11 2 T1 1 10 2 T2 1 B1 lock 1 B2 1 B3 1 B4 1 B5 1 B6 1 B7 1 9 2 8 2 1 2 6 …" at bounding box center [411, 205] width 621 height 261
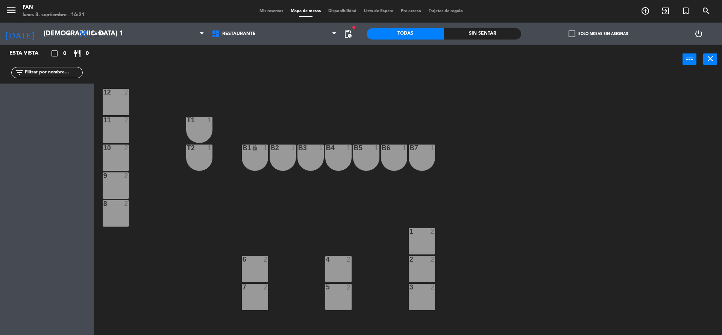
click at [111, 23] on div "Almuerzo Cena Cena Almuerzo Cena" at bounding box center [141, 34] width 133 height 23
click at [111, 35] on span "Cena" at bounding box center [141, 34] width 133 height 17
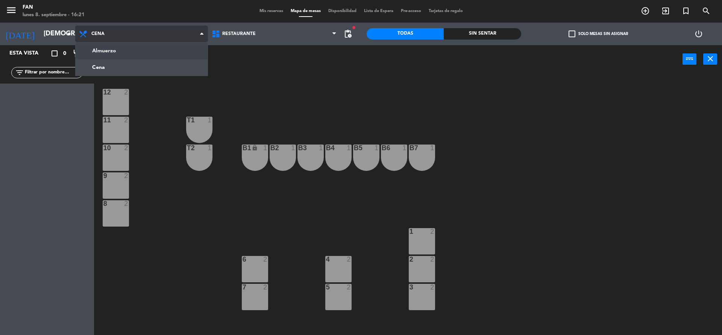
click at [101, 55] on ng-component "menu Fan lunes 8. septiembre - 16:21 Mis reservas Mapa de mesas Disponibilidad …" at bounding box center [361, 168] width 722 height 337
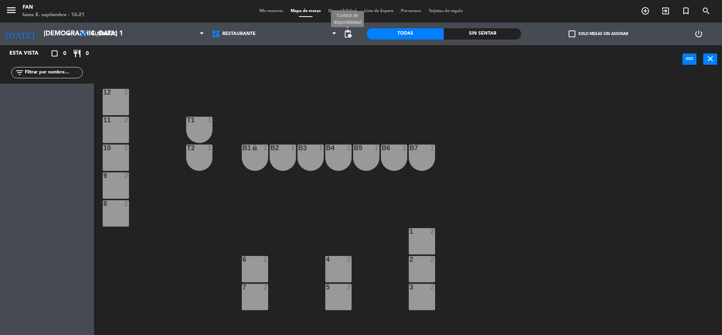
click at [344, 35] on span "pending_actions" at bounding box center [347, 33] width 9 height 9
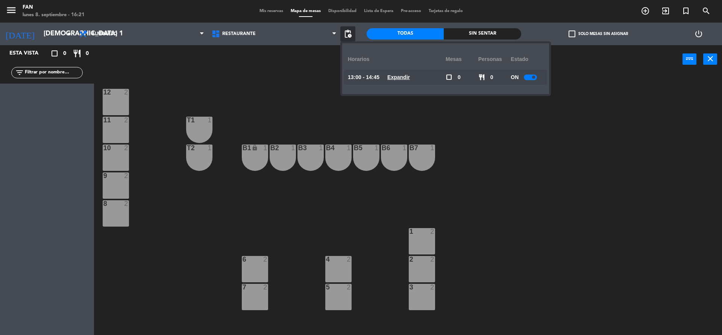
click at [404, 76] on u "Expandir" at bounding box center [398, 77] width 23 height 6
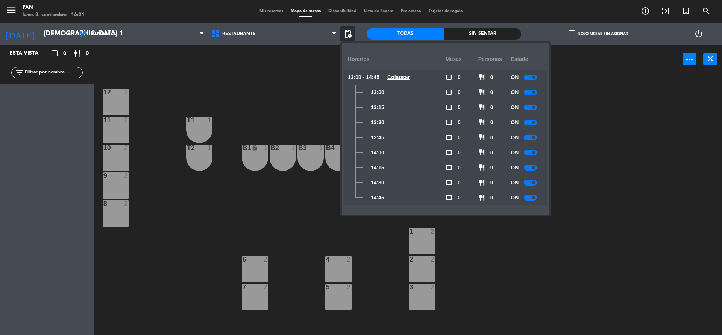
click at [537, 78] on div at bounding box center [530, 77] width 13 height 6
click at [597, 97] on div "12 2 11 2 T1 1 10 2 T2 1 B1 lock 1 B2 1 B3 1 B4 1 B5 1 B6 1 B7 1 9 2 8 2 1 2 6 …" at bounding box center [411, 205] width 621 height 261
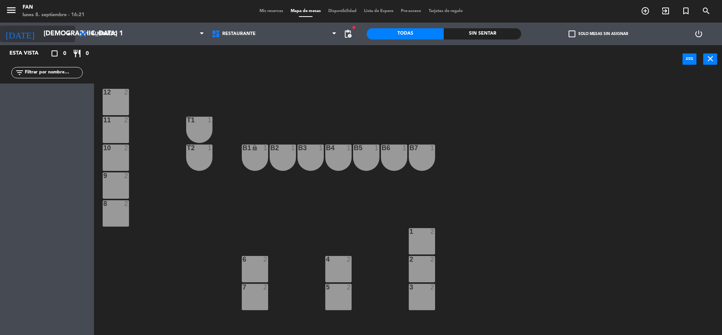
click at [40, 35] on input "[DEMOGRAPHIC_DATA] 1 ene." at bounding box center [83, 33] width 87 height 15
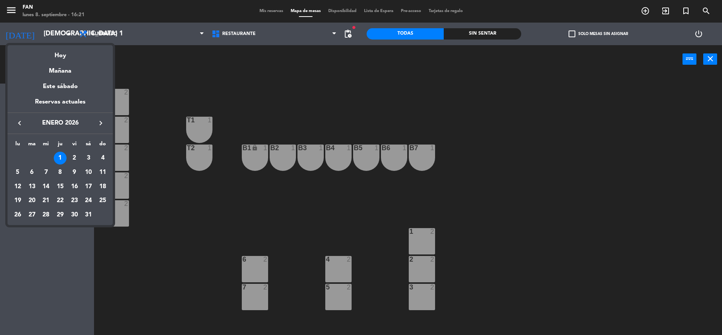
click at [24, 122] on icon "keyboard_arrow_left" at bounding box center [19, 122] width 9 height 9
click at [59, 216] on div "25" at bounding box center [60, 214] width 13 height 13
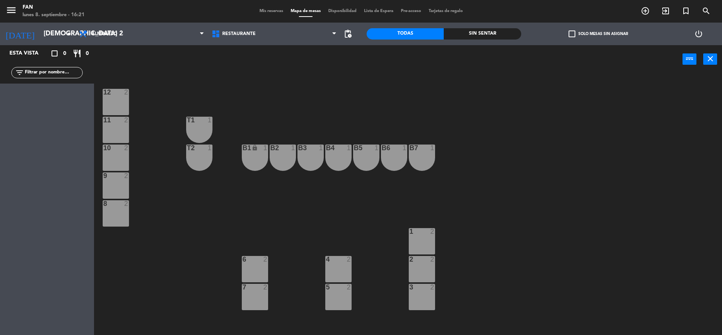
click at [352, 35] on span "pending_actions" at bounding box center [347, 33] width 15 height 15
click at [348, 33] on span "pending_actions" at bounding box center [347, 33] width 9 height 9
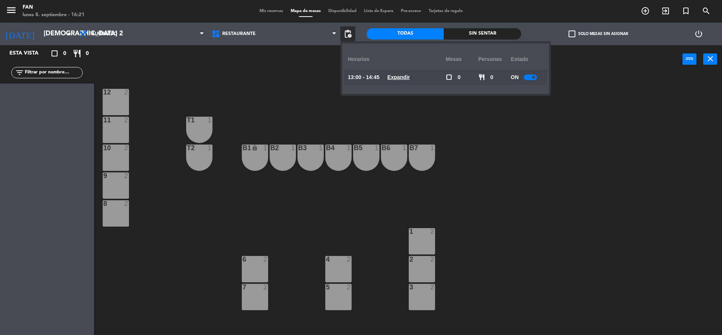
click at [408, 77] on u "Expandir" at bounding box center [398, 77] width 23 height 6
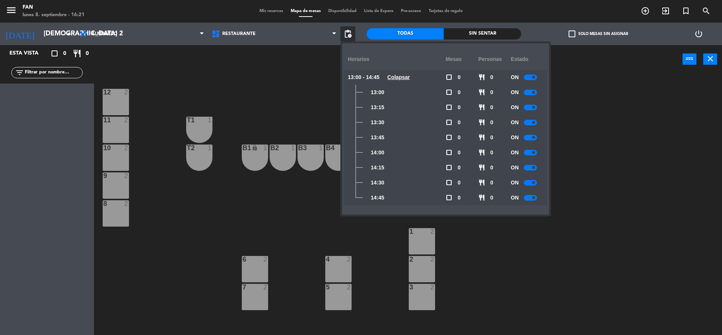
click at [533, 79] on div at bounding box center [530, 77] width 13 height 6
click at [576, 101] on div "12 2 11 2 T1 1 10 2 T2 1 B1 lock 1 B2 1 B3 1 B4 1 B5 1 B6 1 B7 1 9 2 8 2 1 2 6 …" at bounding box center [411, 205] width 621 height 261
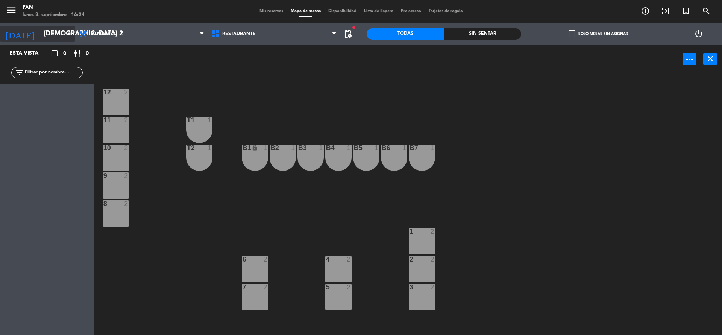
click at [47, 40] on input "[DEMOGRAPHIC_DATA] 25 dic." at bounding box center [83, 33] width 87 height 15
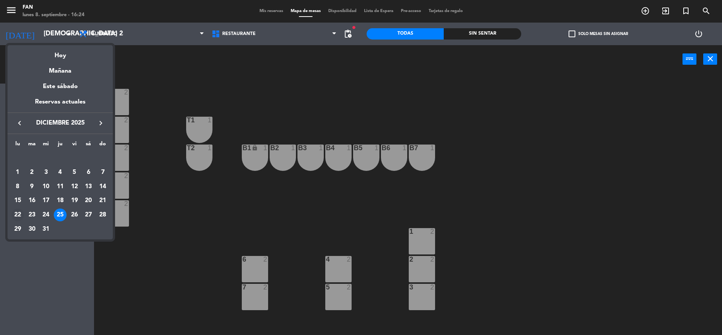
click at [20, 211] on div "22" at bounding box center [17, 214] width 13 height 13
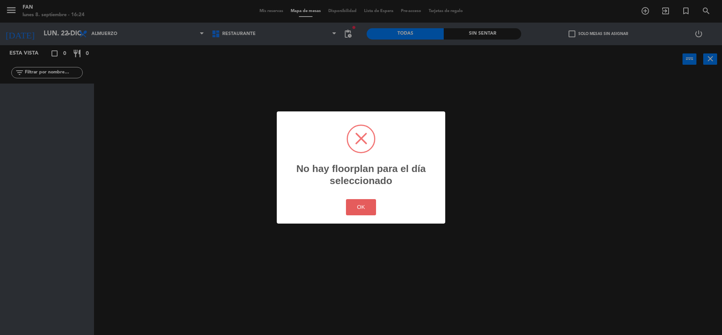
click at [364, 205] on button "OK" at bounding box center [361, 207] width 30 height 16
click at [362, 202] on button "OK" at bounding box center [361, 207] width 30 height 16
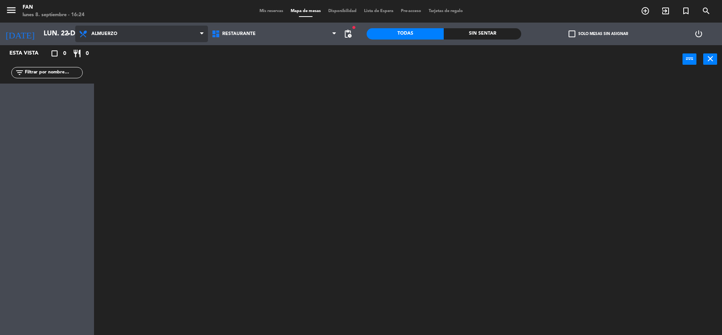
click at [110, 29] on span "Almuerzo" at bounding box center [141, 34] width 133 height 17
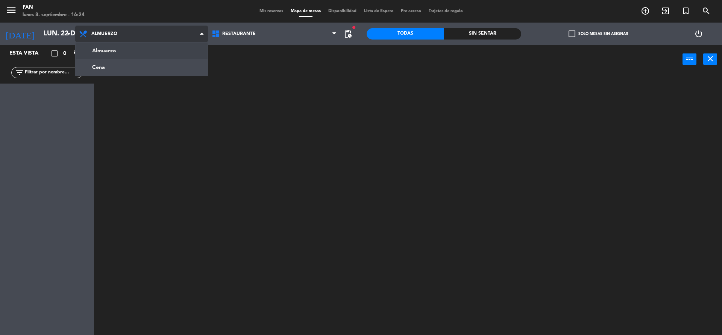
click at [93, 58] on ng-component "menu Fan lunes 8. septiembre - 16:24 Mis reservas Mapa de mesas Disponibilidad …" at bounding box center [361, 168] width 722 height 337
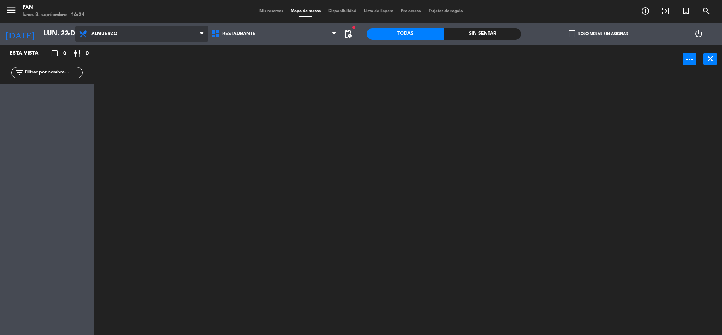
click at [107, 35] on span "Almuerzo" at bounding box center [104, 33] width 26 height 5
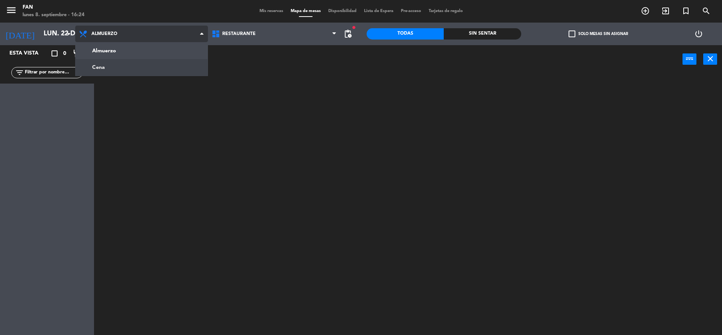
click at [103, 63] on ng-component "menu Fan lunes 8. septiembre - 16:24 Mis reservas Mapa de mesas Disponibilidad …" at bounding box center [361, 168] width 722 height 337
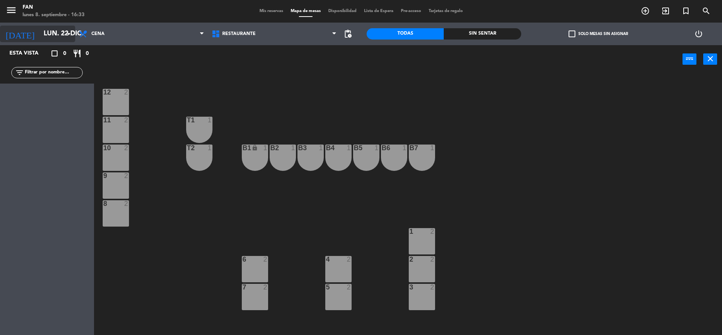
click at [72, 35] on icon "arrow_drop_down" at bounding box center [68, 33] width 9 height 9
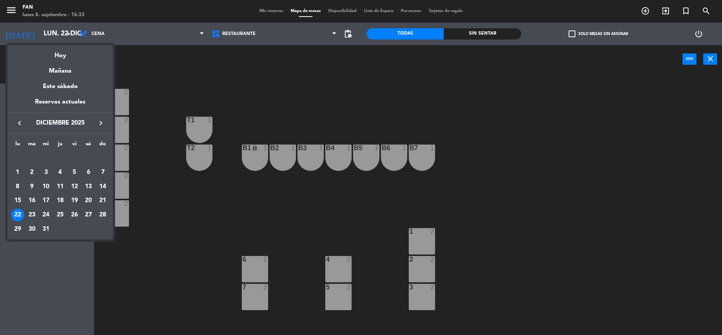
click at [18, 119] on icon "keyboard_arrow_left" at bounding box center [19, 122] width 9 height 9
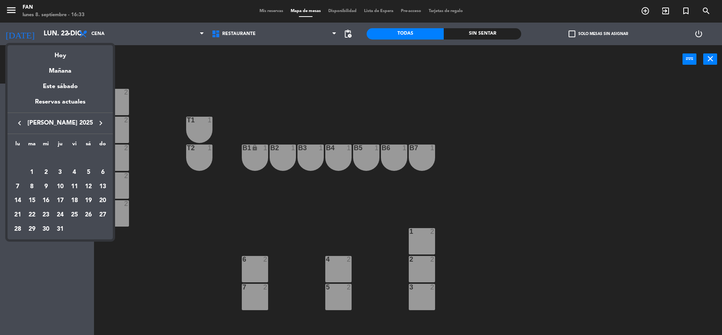
click at [97, 118] on icon "keyboard_arrow_right" at bounding box center [100, 122] width 9 height 9
click at [25, 190] on td "9" at bounding box center [32, 186] width 14 height 14
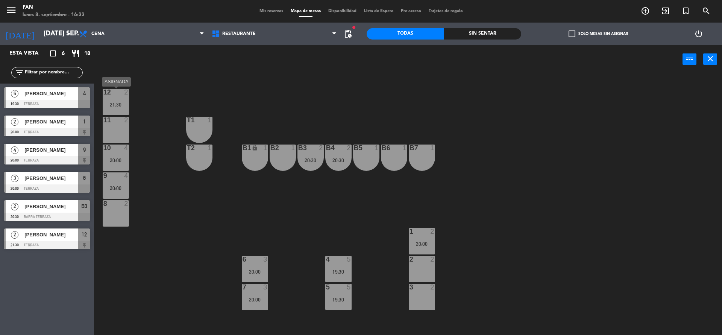
click at [115, 108] on div "12 2 21:30" at bounding box center [116, 102] width 26 height 26
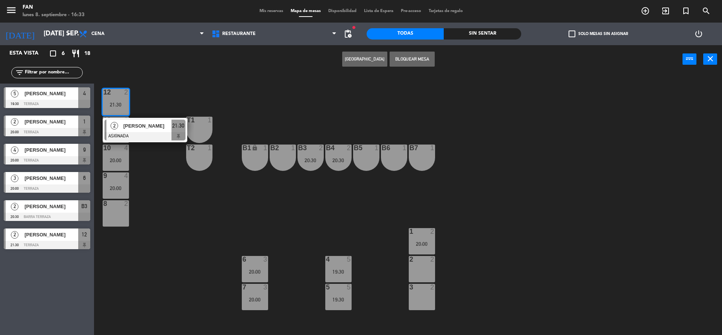
click at [120, 130] on div "2" at bounding box center [114, 126] width 16 height 12
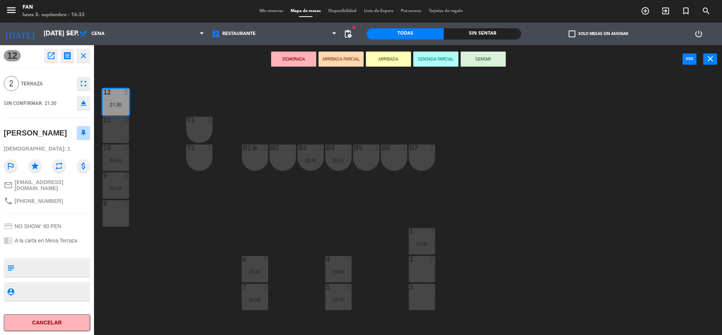
click at [112, 208] on div "8 2" at bounding box center [116, 213] width 26 height 26
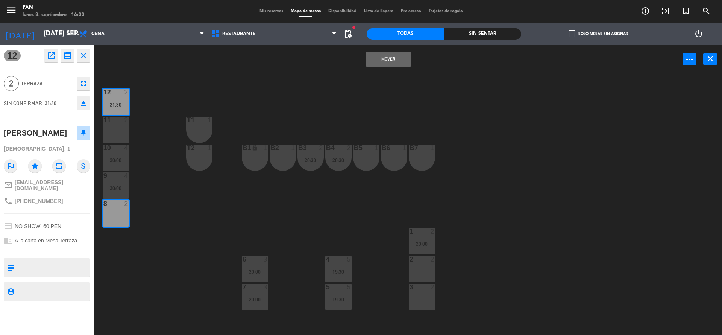
click at [386, 56] on button "Mover" at bounding box center [388, 59] width 45 height 15
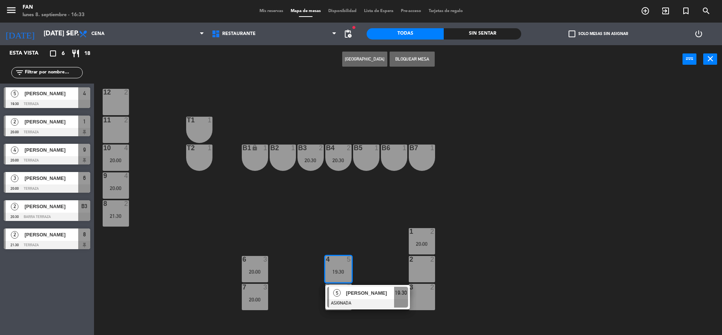
click at [354, 312] on div "12 2 11 2 T1 1 10 4 20:00 T2 1 B1 lock 1 B2 1 B3 2 20:30 B4 2 20:30 B5 1 B6 1 B…" at bounding box center [411, 205] width 621 height 261
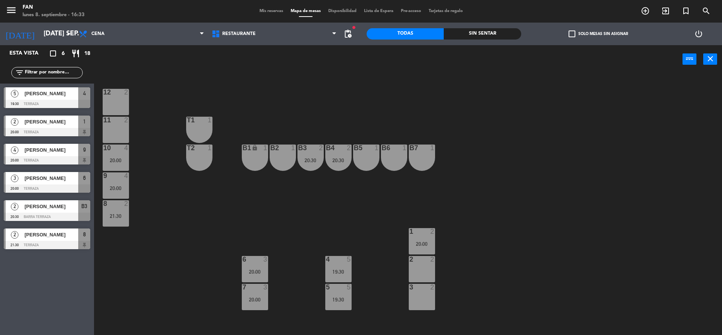
click at [348, 284] on div "5" at bounding box center [349, 287] width 5 height 7
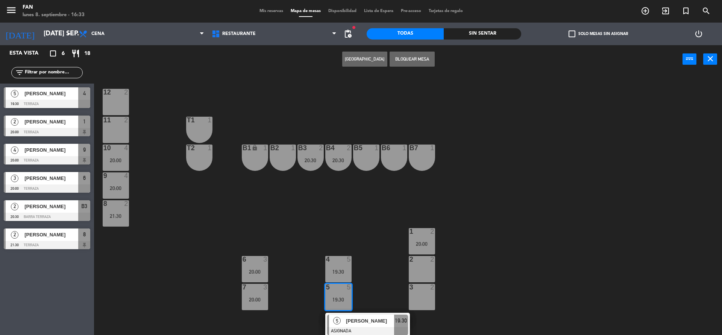
click at [348, 299] on div "19:30" at bounding box center [338, 299] width 26 height 5
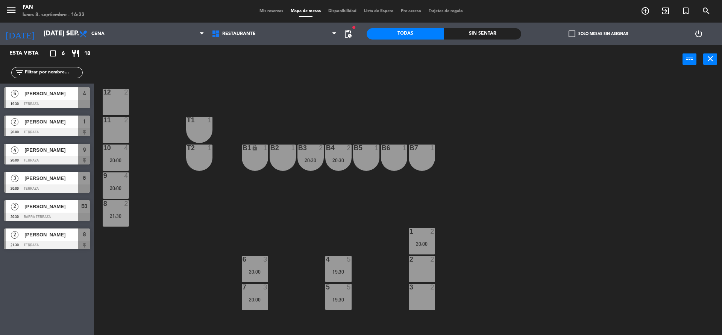
click at [348, 299] on div "19:30" at bounding box center [338, 299] width 26 height 5
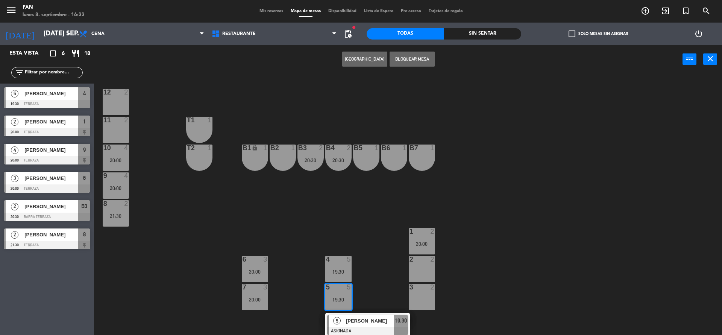
click at [352, 328] on div at bounding box center [367, 331] width 81 height 8
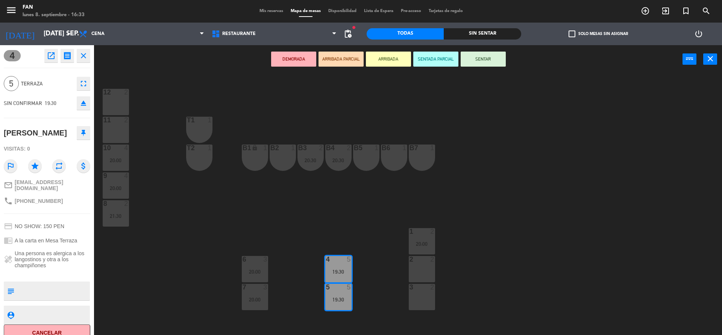
click at [105, 98] on div "12 2" at bounding box center [116, 102] width 26 height 26
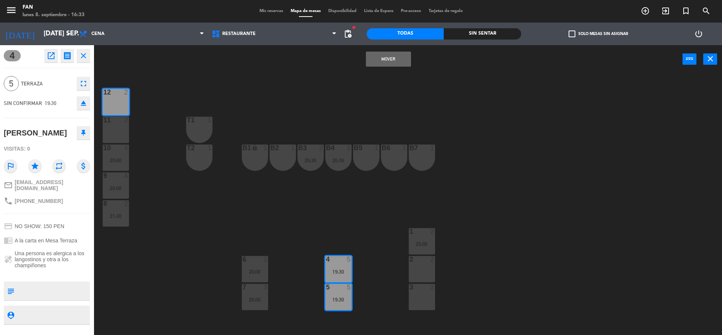
click at [111, 125] on div "11 2" at bounding box center [116, 130] width 26 height 26
click at [396, 58] on button "Mover y Unir" at bounding box center [388, 59] width 45 height 15
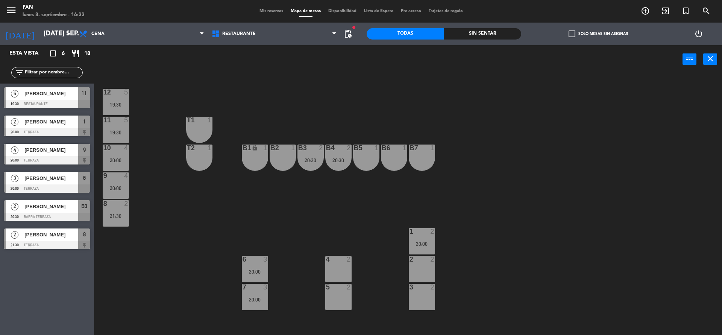
click at [344, 290] on div "5 2" at bounding box center [338, 288] width 26 height 8
click at [341, 270] on div "4 2" at bounding box center [338, 269] width 26 height 26
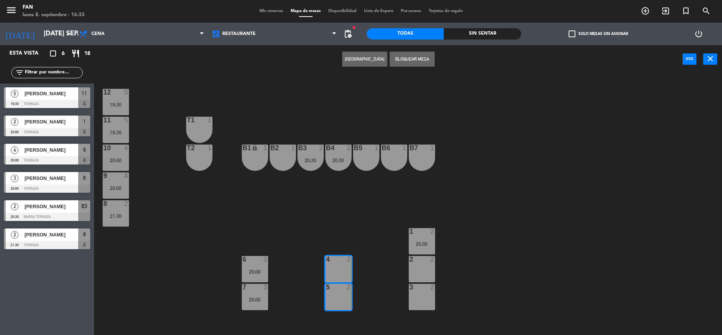
click at [424, 58] on button "Bloquear Mesa" at bounding box center [412, 59] width 45 height 15
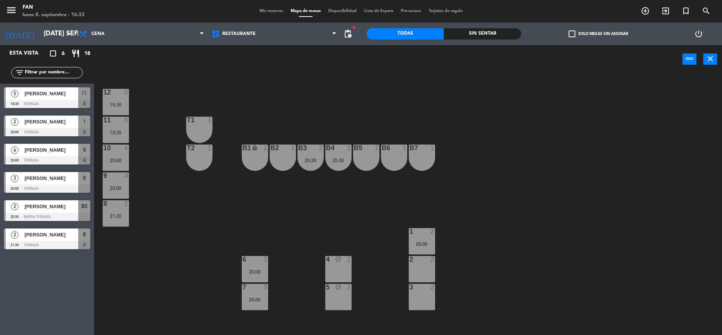
click at [525, 133] on div "12 5 19:30 11 5 19:30 T1 1 10 4 20:00 T2 1 B1 lock 1 B2 1 B3 2 20:30 B4 2 20:30…" at bounding box center [411, 205] width 621 height 261
click at [339, 286] on icon "block" at bounding box center [338, 287] width 6 height 6
click at [339, 271] on div "4 block 2" at bounding box center [338, 269] width 26 height 26
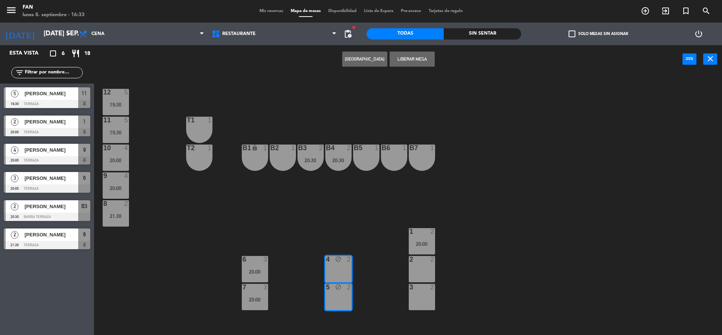
click at [410, 53] on button "Liberar Mesa" at bounding box center [412, 59] width 45 height 15
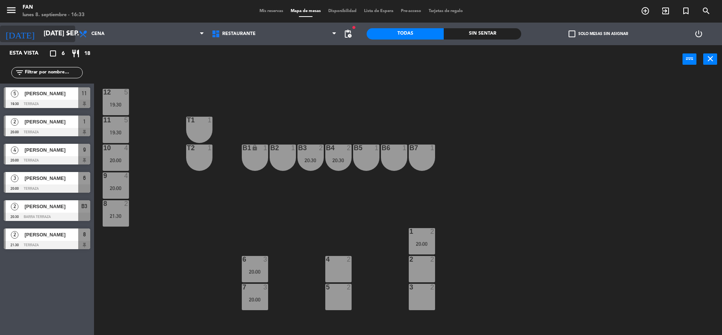
click at [45, 30] on input "[DATE] sep." at bounding box center [83, 33] width 87 height 15
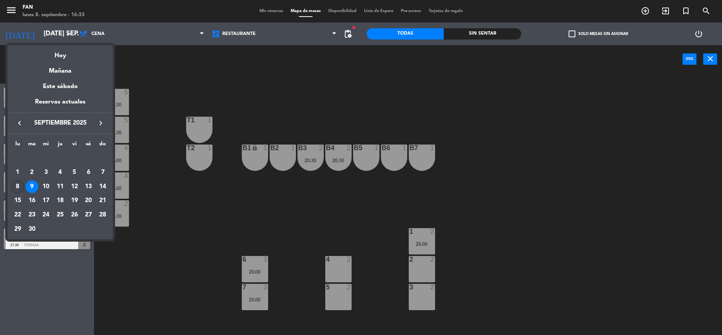
click at [16, 186] on div "8" at bounding box center [17, 186] width 13 height 13
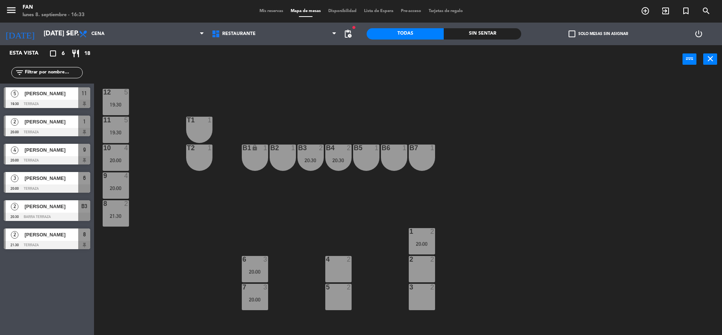
type input "lun. [DATE]"
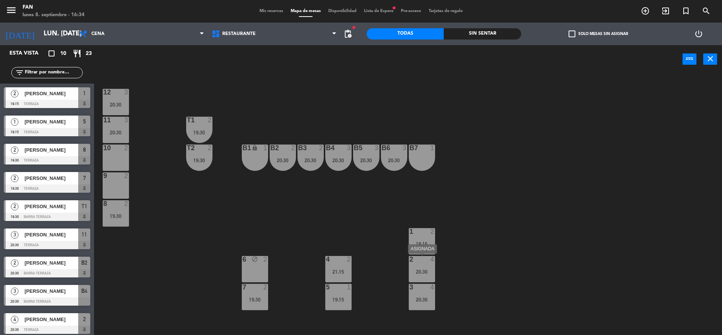
click at [414, 269] on div "20:30" at bounding box center [422, 271] width 26 height 5
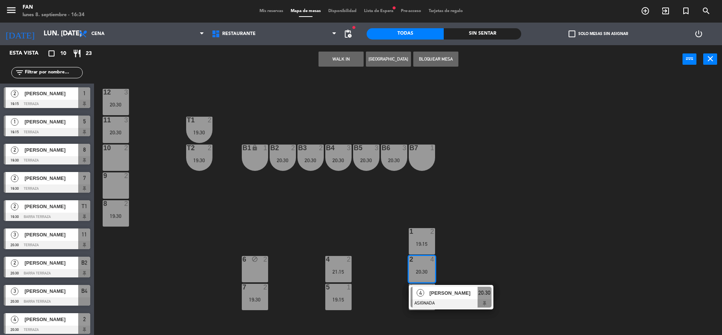
click at [306, 218] on div "12 3 20:30 11 3 20:30 T1 2 19:30 10 2 T2 2 19:30 B1 lock 1 B2 2 20:30 B3 2 20:3…" at bounding box center [411, 205] width 621 height 261
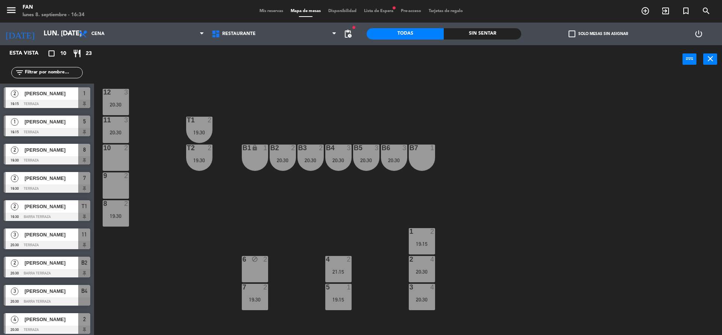
click at [335, 291] on div "5 1 19:15" at bounding box center [338, 297] width 26 height 26
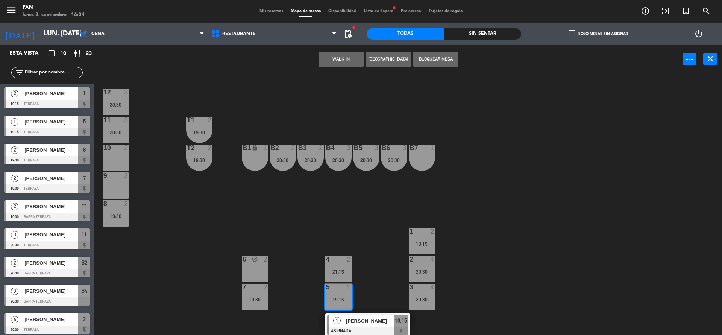
click at [310, 208] on div "12 3 20:30 11 3 20:30 T1 2 19:30 10 2 T2 2 19:30 B1 lock 1 B2 2 20:30 B3 2 20:3…" at bounding box center [411, 205] width 621 height 261
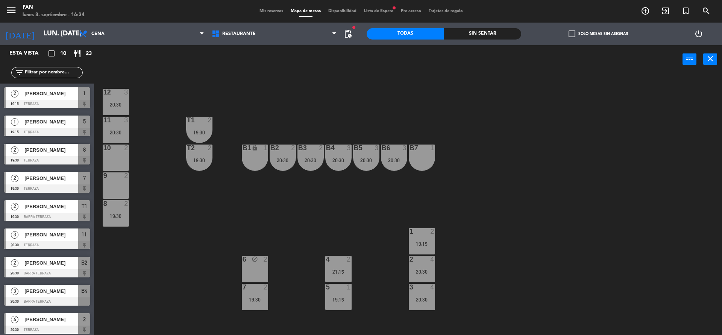
click at [422, 244] on div "19:15" at bounding box center [422, 243] width 26 height 5
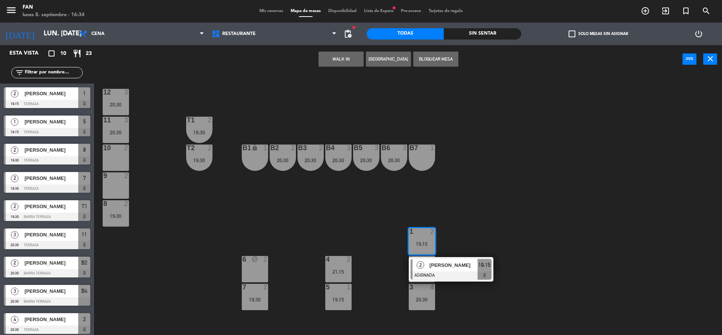
click at [246, 273] on div "6 block 2" at bounding box center [255, 269] width 26 height 26
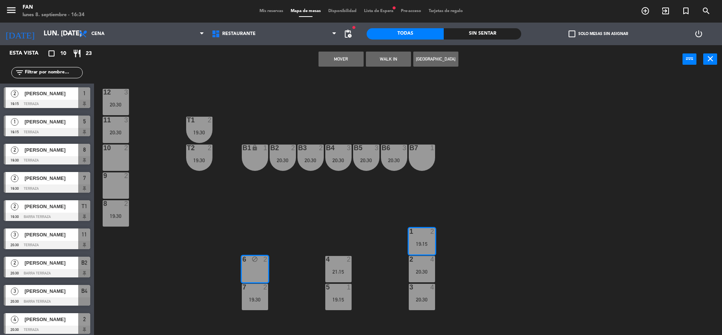
click at [341, 56] on button "Mover" at bounding box center [341, 59] width 45 height 15
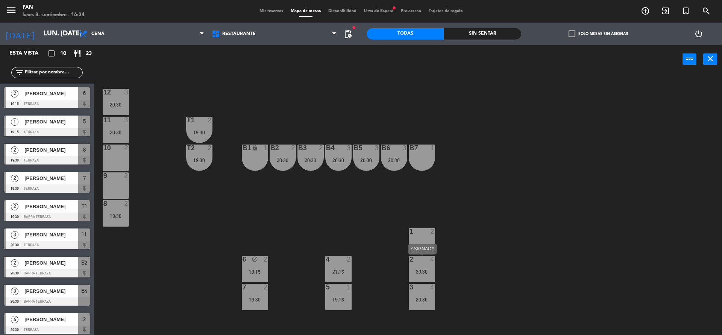
click at [424, 263] on div "2 4" at bounding box center [422, 260] width 26 height 8
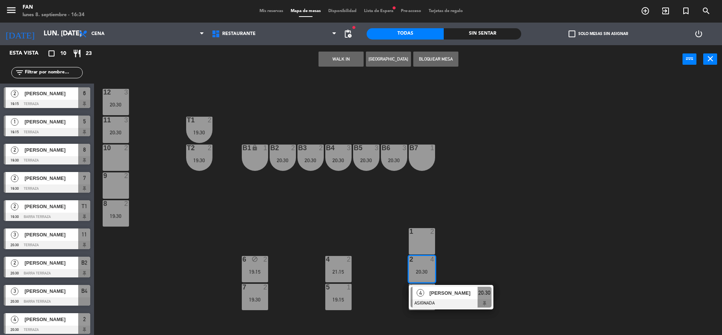
click at [425, 290] on div "4" at bounding box center [421, 293] width 16 height 12
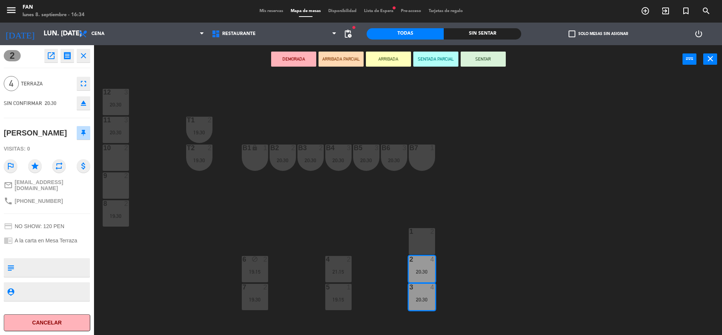
click at [115, 148] on div at bounding box center [115, 147] width 12 height 7
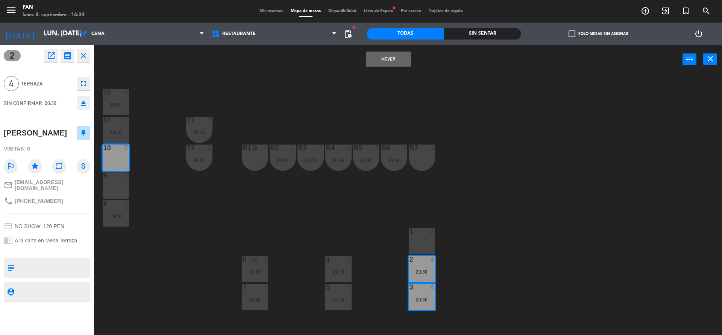
click at [111, 175] on div at bounding box center [115, 175] width 12 height 7
click at [370, 54] on button "Mover y Unir" at bounding box center [388, 59] width 45 height 15
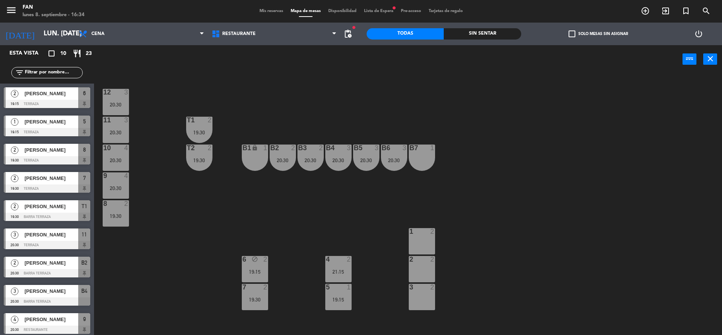
scroll to position [32, 0]
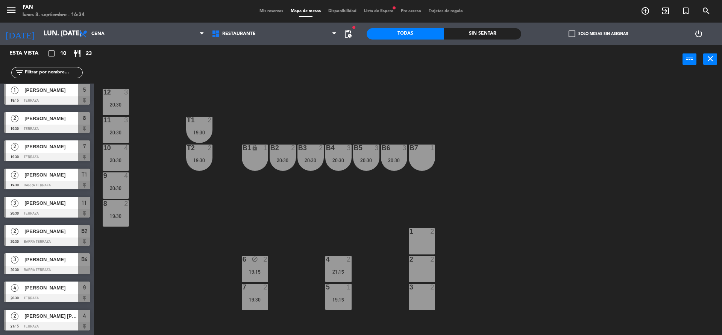
click at [419, 288] on div at bounding box center [422, 287] width 12 height 7
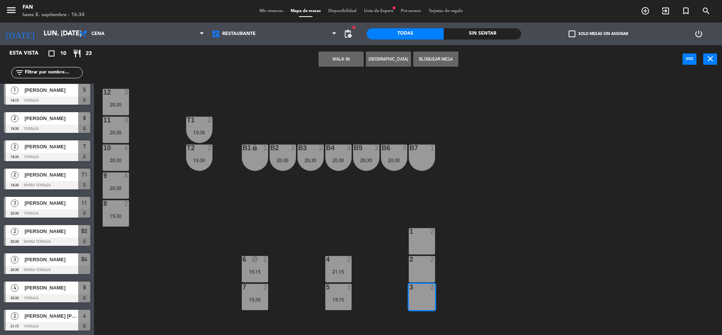
click at [419, 273] on div "2 2" at bounding box center [422, 269] width 26 height 26
click at [451, 58] on button "Bloquear Mesa" at bounding box center [435, 59] width 45 height 15
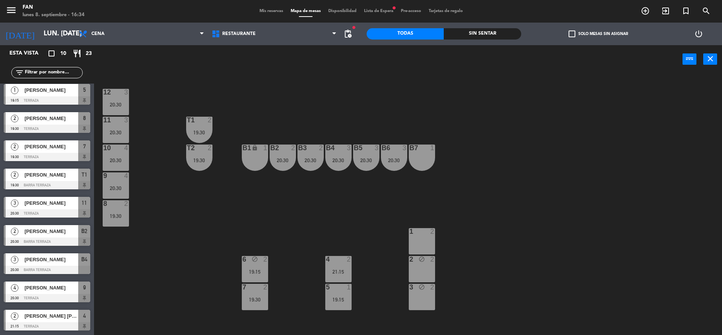
click at [421, 234] on div at bounding box center [422, 231] width 12 height 7
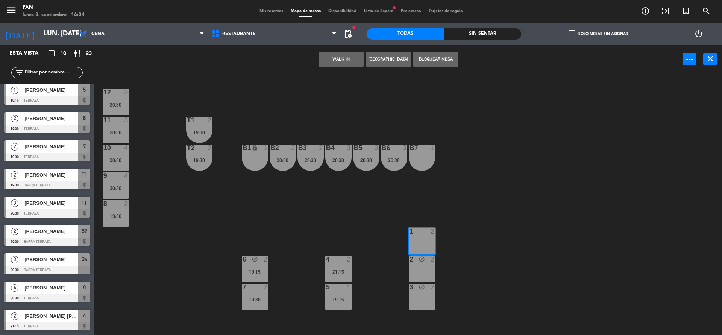
click at [449, 55] on button "Bloquear Mesa" at bounding box center [435, 59] width 45 height 15
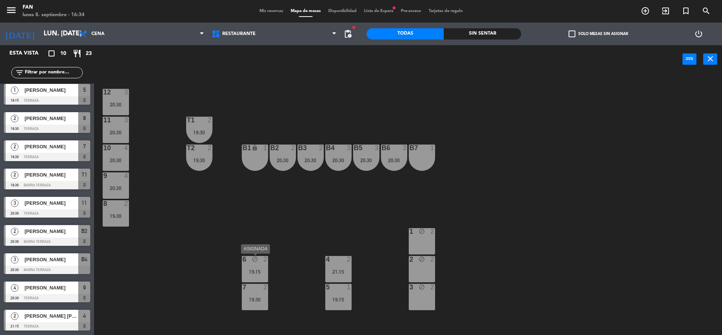
click at [253, 259] on icon "block" at bounding box center [255, 259] width 6 height 6
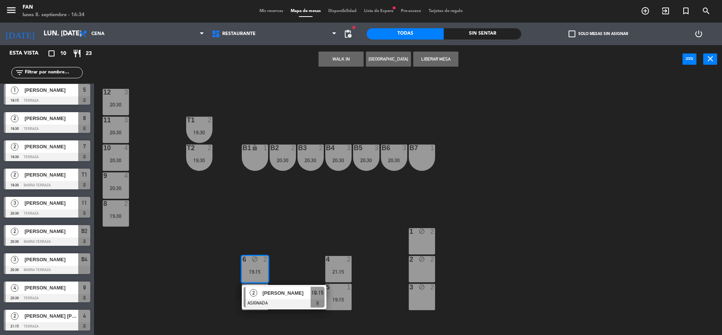
click at [261, 292] on div "2" at bounding box center [254, 293] width 16 height 12
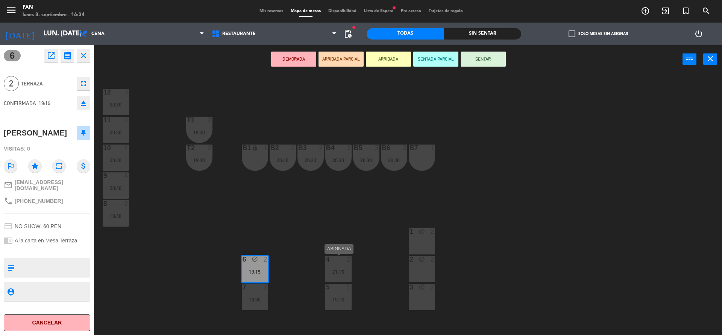
click at [334, 256] on div at bounding box center [338, 259] width 12 height 7
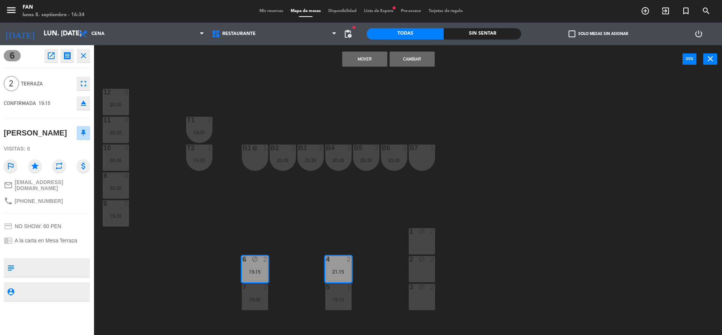
click at [377, 60] on button "Mover" at bounding box center [364, 59] width 45 height 15
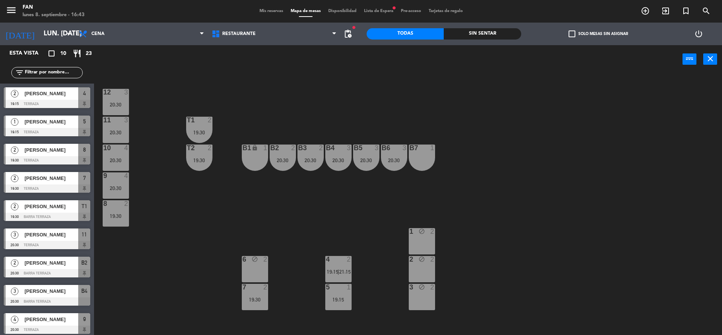
click at [390, 9] on span "Lista de Espera fiber_manual_record" at bounding box center [378, 11] width 37 height 4
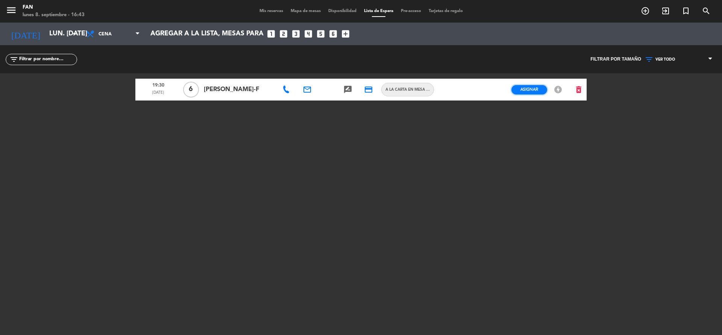
click at [526, 88] on span "Asignar" at bounding box center [530, 90] width 18 height 6
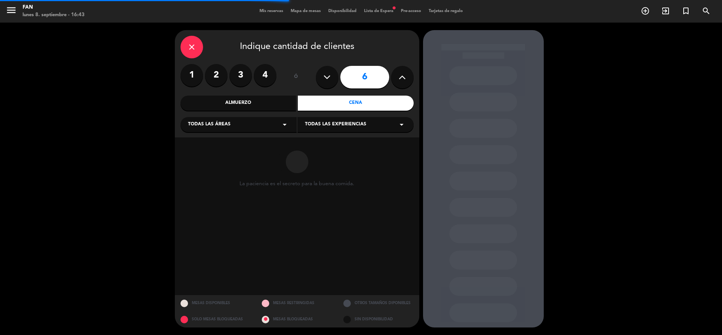
click at [366, 127] on div "Todas las experiencias arrow_drop_down" at bounding box center [356, 124] width 116 height 15
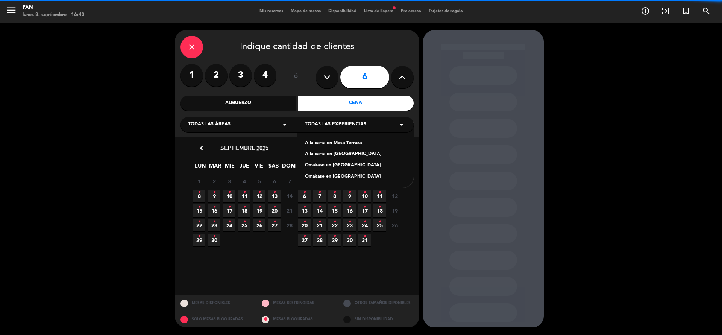
click at [349, 144] on div "A la carta en Mesa Terraza" at bounding box center [355, 144] width 101 height 8
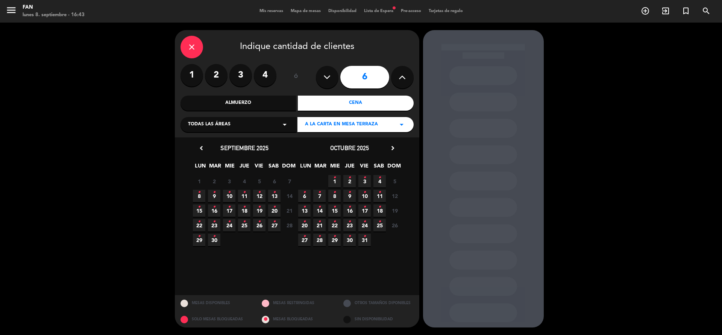
click at [197, 193] on span "8 •" at bounding box center [199, 196] width 12 height 12
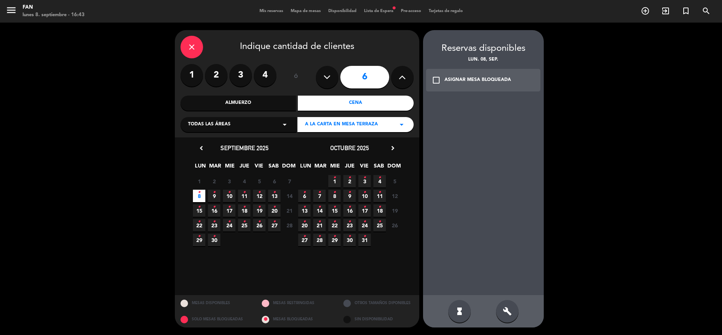
click at [477, 80] on div "ASIGNAR MESA BLOQUEADA" at bounding box center [478, 80] width 67 height 8
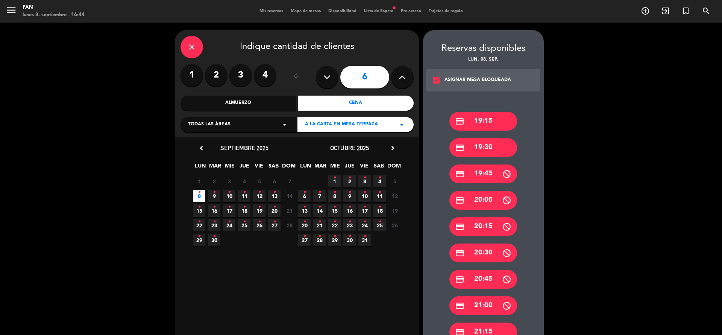
click at [478, 147] on div "credit_card 19:30" at bounding box center [483, 147] width 68 height 19
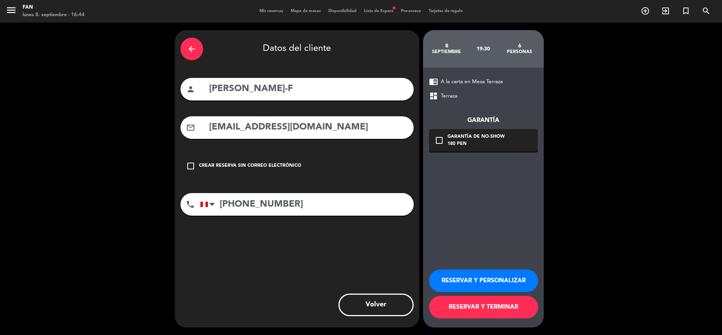
click at [459, 303] on button "RESERVAR Y TERMINAR" at bounding box center [483, 307] width 109 height 23
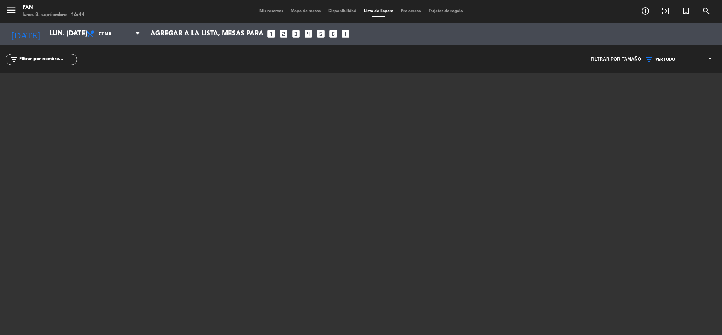
click at [257, 17] on div "menu Fan lunes 8. septiembre - 16:44 Mis reservas Mapa de mesas Disponibilidad …" at bounding box center [361, 11] width 722 height 23
click at [264, 11] on span "Mis reservas" at bounding box center [271, 11] width 31 height 4
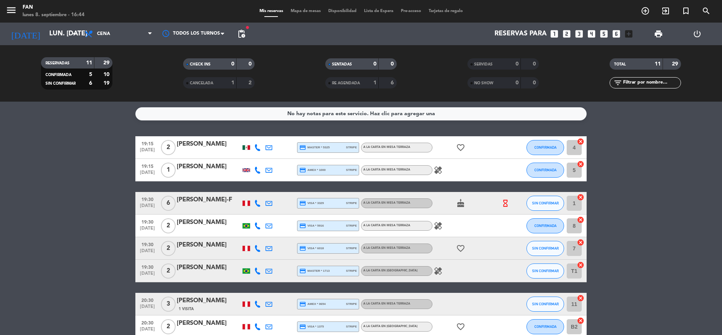
click at [316, 10] on span "Mapa de mesas" at bounding box center [306, 11] width 38 height 4
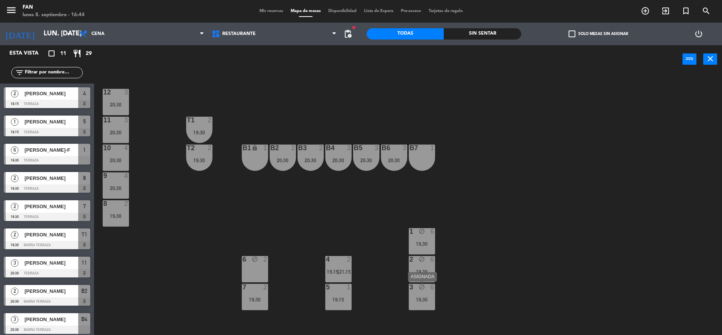
click at [421, 297] on div "19:30" at bounding box center [422, 299] width 26 height 5
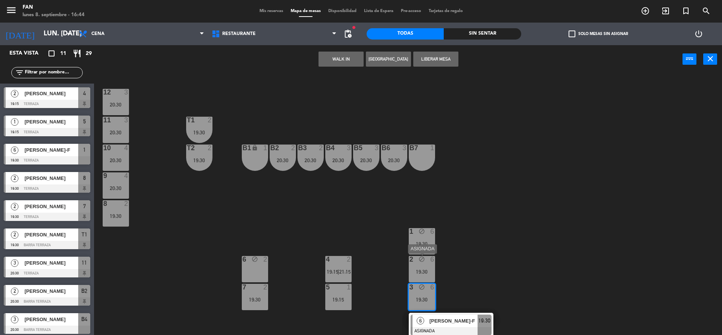
click at [422, 270] on div "19:30" at bounding box center [422, 271] width 26 height 5
click at [442, 65] on button "Liberar Mesa" at bounding box center [435, 59] width 45 height 15
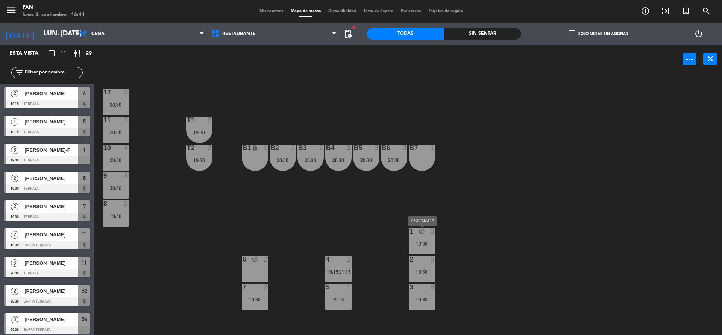
click at [430, 236] on div "1 block 6 19:30" at bounding box center [422, 241] width 26 height 26
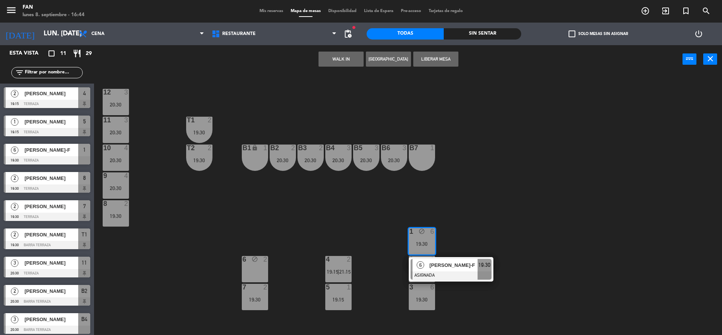
click at [443, 56] on button "Liberar Mesa" at bounding box center [435, 59] width 45 height 15
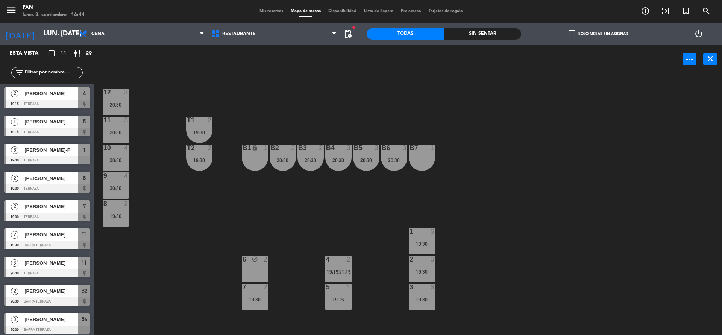
click at [529, 124] on div "12 3 20:30 11 3 20:30 T1 2 19:30 10 4 20:30 T2 2 19:30 B1 lock 1 B2 2 20:30 B3 …" at bounding box center [411, 205] width 621 height 261
click at [263, 12] on span "Mis reservas" at bounding box center [271, 11] width 31 height 4
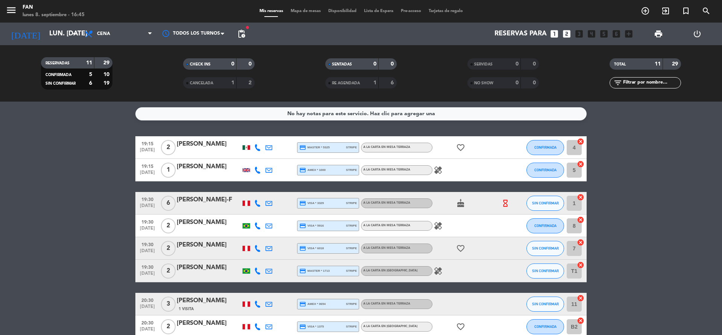
click at [296, 15] on div "menu Fan lunes 8. septiembre - 16:45 Mis reservas Mapa de mesas Disponibilidad …" at bounding box center [361, 11] width 722 height 23
click at [294, 12] on span "Mapa de mesas" at bounding box center [306, 11] width 38 height 4
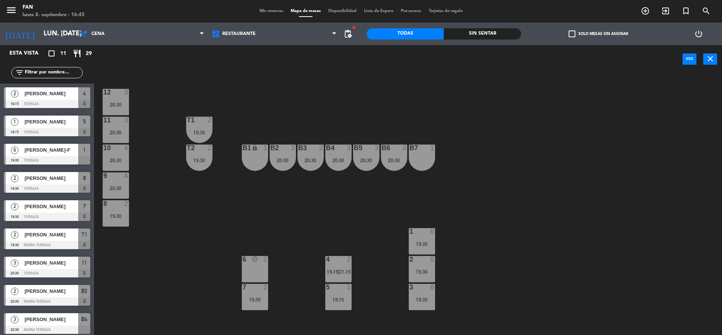
click at [289, 212] on div "12 3 20:30 11 3 20:30 T1 2 19:30 10 4 20:30 T2 2 19:30 B1 lock 1 B2 2 20:30 B3 …" at bounding box center [411, 205] width 621 height 261
click at [258, 64] on div "power_input close" at bounding box center [388, 59] width 589 height 29
click at [255, 278] on div "6 block 2" at bounding box center [255, 269] width 26 height 26
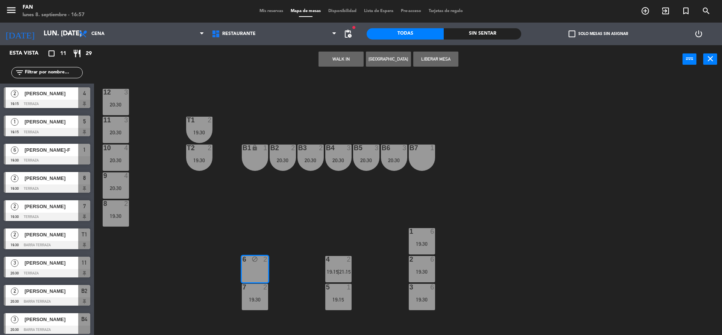
click at [439, 56] on button "Liberar Mesa" at bounding box center [435, 59] width 45 height 15
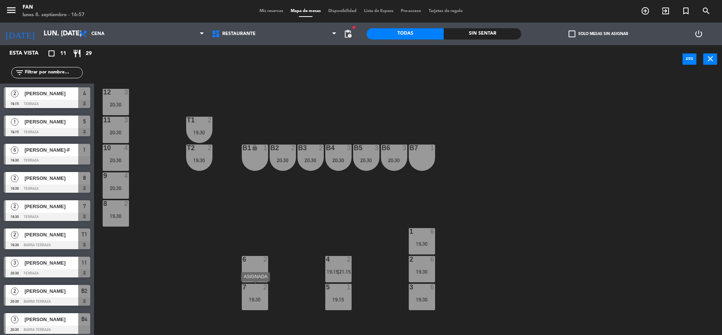
click at [247, 299] on div "19:30" at bounding box center [255, 299] width 26 height 5
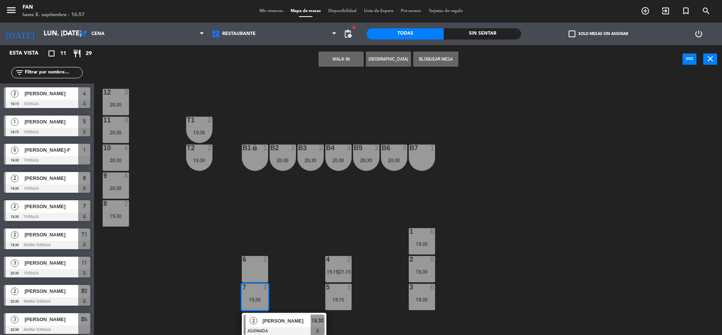
click at [255, 153] on div "B1 lock 1" at bounding box center [255, 157] width 26 height 26
click at [359, 62] on button "Mover" at bounding box center [364, 59] width 45 height 15
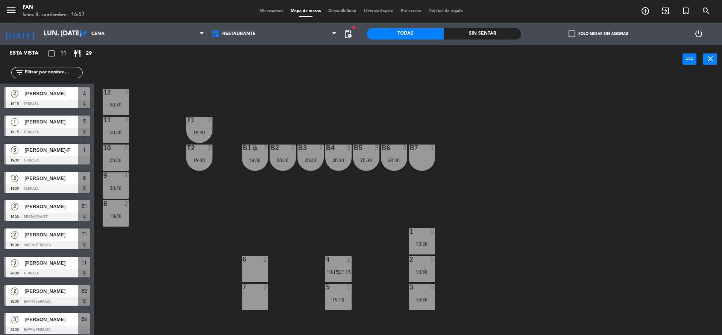
click at [112, 105] on div "20:30" at bounding box center [116, 104] width 26 height 5
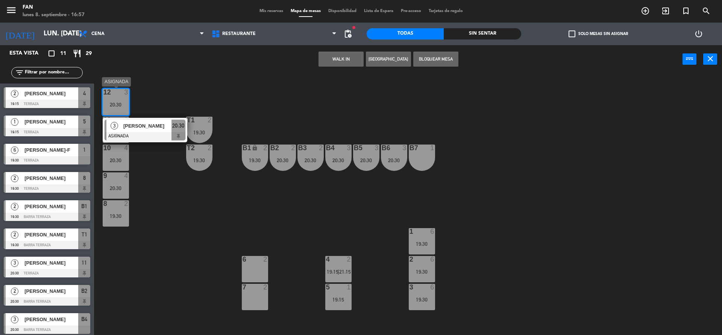
click at [123, 128] on span "[PERSON_NAME]" at bounding box center [147, 126] width 48 height 8
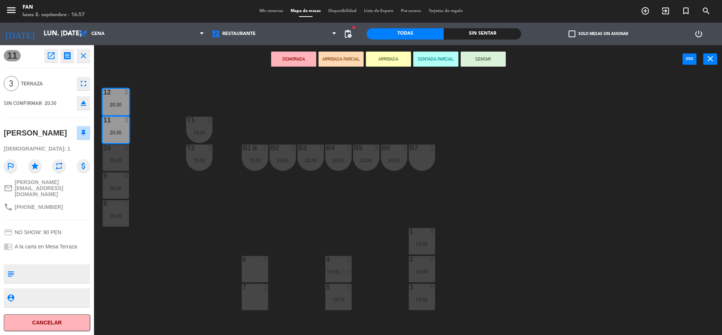
click at [261, 272] on div "6 2" at bounding box center [255, 269] width 26 height 26
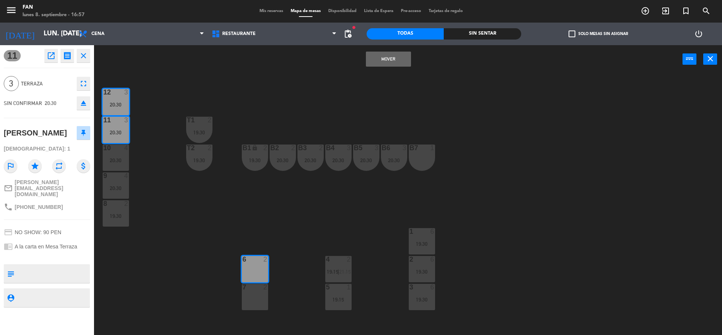
click at [260, 289] on div at bounding box center [255, 287] width 12 height 7
click at [394, 56] on button "Mover y Unir" at bounding box center [388, 59] width 45 height 15
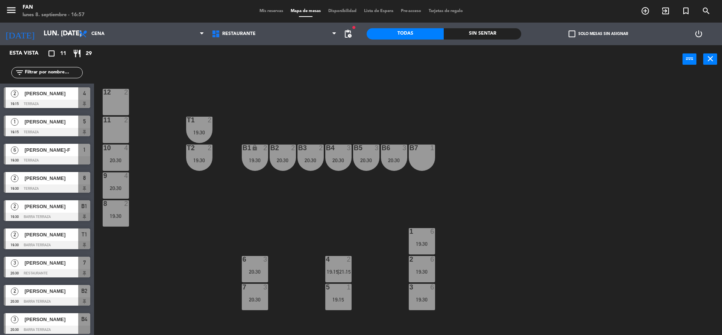
click at [251, 165] on div "B1 lock 2 19:30" at bounding box center [255, 157] width 26 height 26
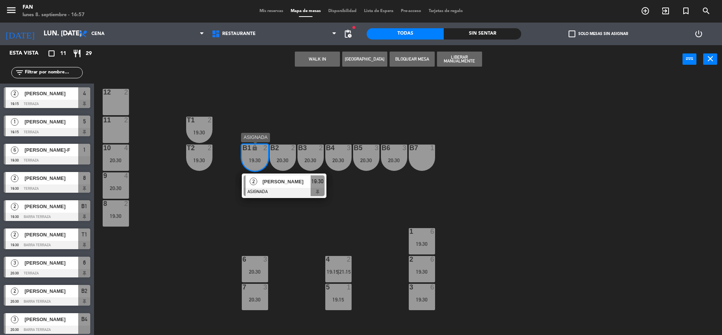
click at [266, 192] on div at bounding box center [284, 192] width 81 height 8
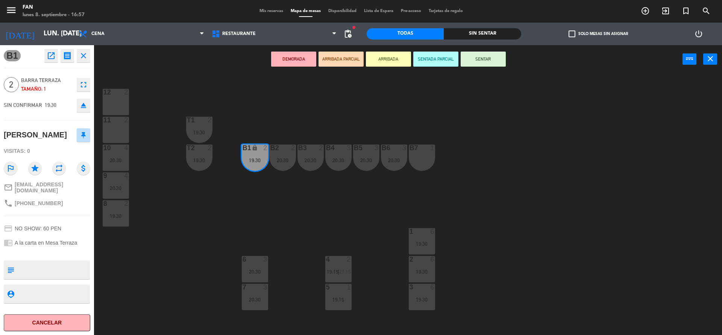
click at [119, 94] on div at bounding box center [115, 92] width 12 height 7
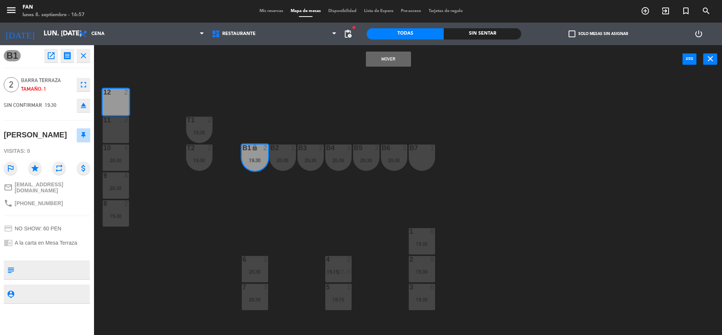
click at [380, 54] on button "Mover" at bounding box center [388, 59] width 45 height 15
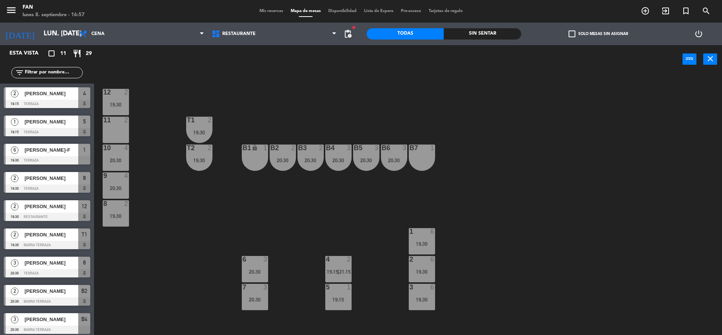
click at [388, 63] on div "power_input close" at bounding box center [388, 59] width 589 height 29
click at [460, 106] on div "12 2 19:30 11 2 T1 2 19:30 10 4 20:30 T2 2 19:30 B1 lock 1 B2 2 20:30 B3 2 20:3…" at bounding box center [411, 205] width 621 height 261
click at [348, 36] on span "pending_actions" at bounding box center [347, 33] width 9 height 9
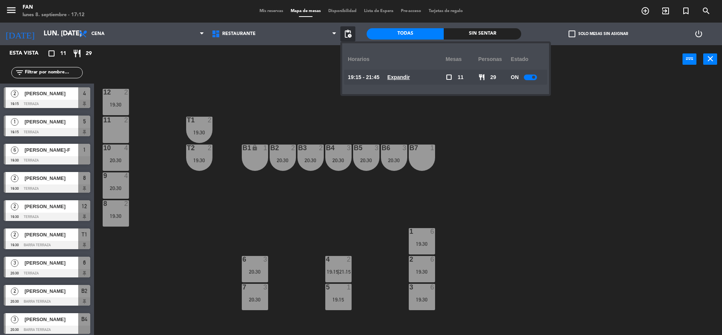
click at [403, 79] on u "Expandir" at bounding box center [398, 77] width 23 height 6
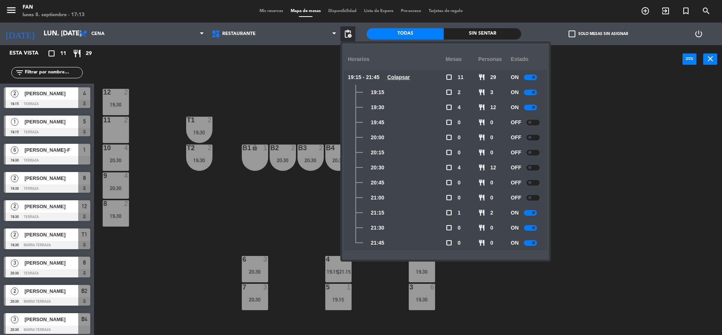
click at [536, 122] on div at bounding box center [533, 123] width 13 height 6
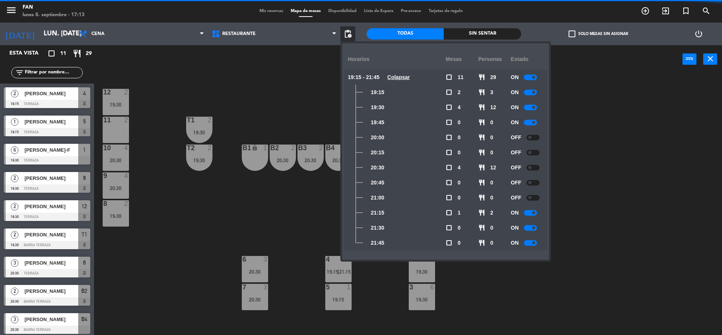
click at [536, 136] on div at bounding box center [533, 138] width 13 height 6
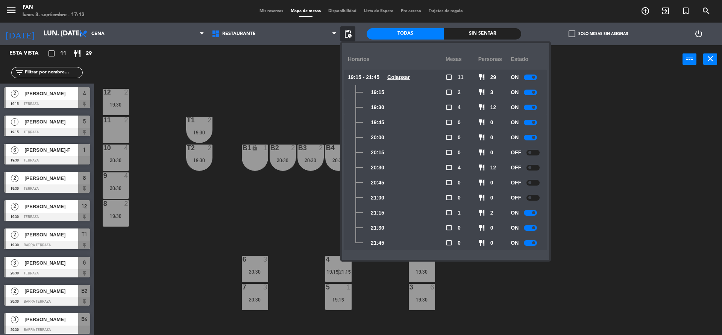
click at [535, 150] on div at bounding box center [533, 153] width 13 height 6
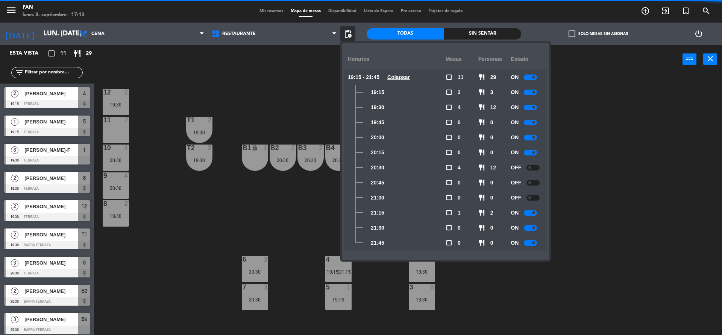
click at [535, 165] on div at bounding box center [533, 168] width 13 height 6
click at [534, 178] on div "OFF" at bounding box center [527, 182] width 33 height 15
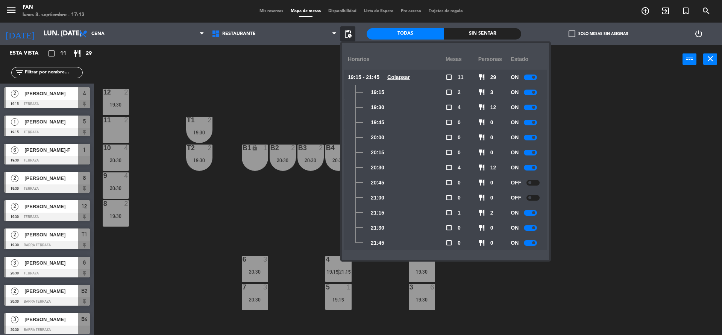
click at [534, 178] on div "OFF" at bounding box center [527, 182] width 33 height 15
click at [533, 184] on div at bounding box center [533, 183] width 13 height 6
click at [535, 199] on div at bounding box center [533, 198] width 13 height 6
click at [625, 197] on div "12 2 19:30 11 2 T1 2 19:30 10 4 20:30 T2 2 19:30 B1 lock 1 B2 2 20:30 B3 2 20:3…" at bounding box center [411, 205] width 621 height 261
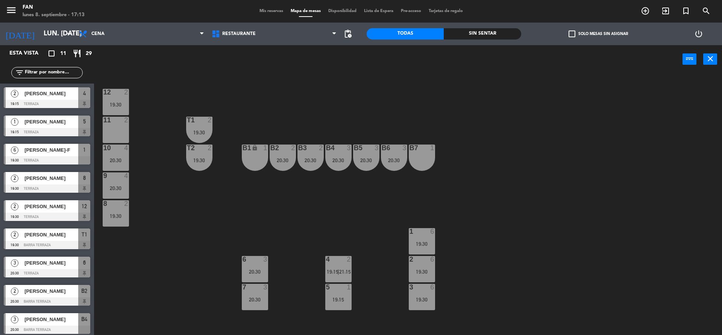
click at [337, 293] on div "5 1 19:15" at bounding box center [338, 297] width 26 height 26
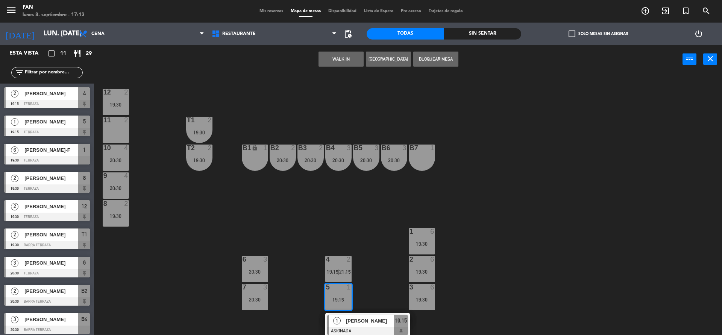
click at [365, 281] on div "12 2 19:30 11 2 T1 2 19:30 10 4 20:30 T2 2 19:30 B1 lock 1 B2 2 20:30 B3 2 20:3…" at bounding box center [411, 205] width 621 height 261
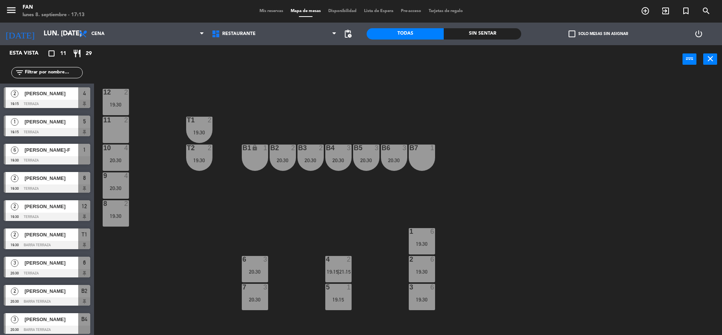
click at [341, 280] on div "4 2 19:15 | 21:15" at bounding box center [338, 269] width 26 height 26
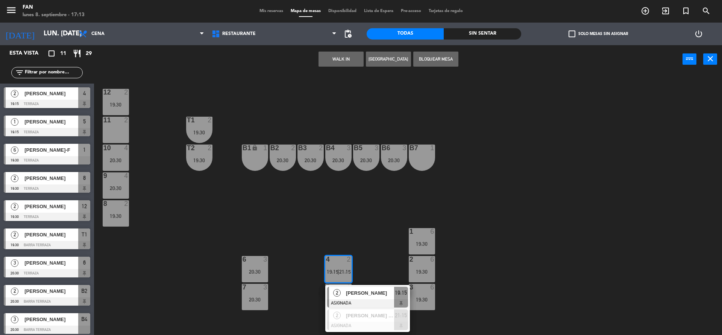
click at [332, 203] on div "12 2 19:30 11 2 T1 2 19:30 10 4 20:30 T2 2 19:30 B1 lock 1 B2 2 20:30 B3 2 20:3…" at bounding box center [411, 205] width 621 height 261
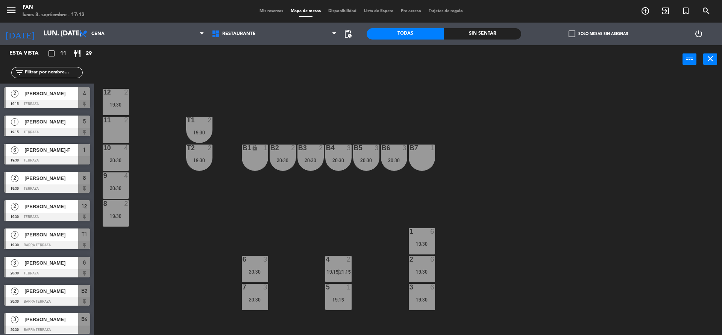
click at [117, 100] on div "12 2 19:30" at bounding box center [116, 102] width 26 height 26
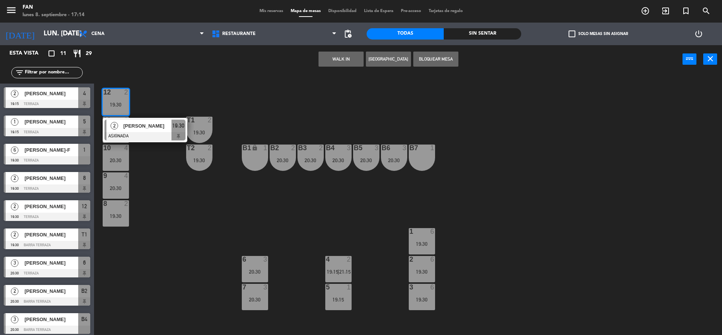
click at [182, 67] on div "WALK IN [GEOGRAPHIC_DATA] Bloquear Mesa power_input close" at bounding box center [388, 59] width 589 height 29
